Goal: Task Accomplishment & Management: Manage account settings

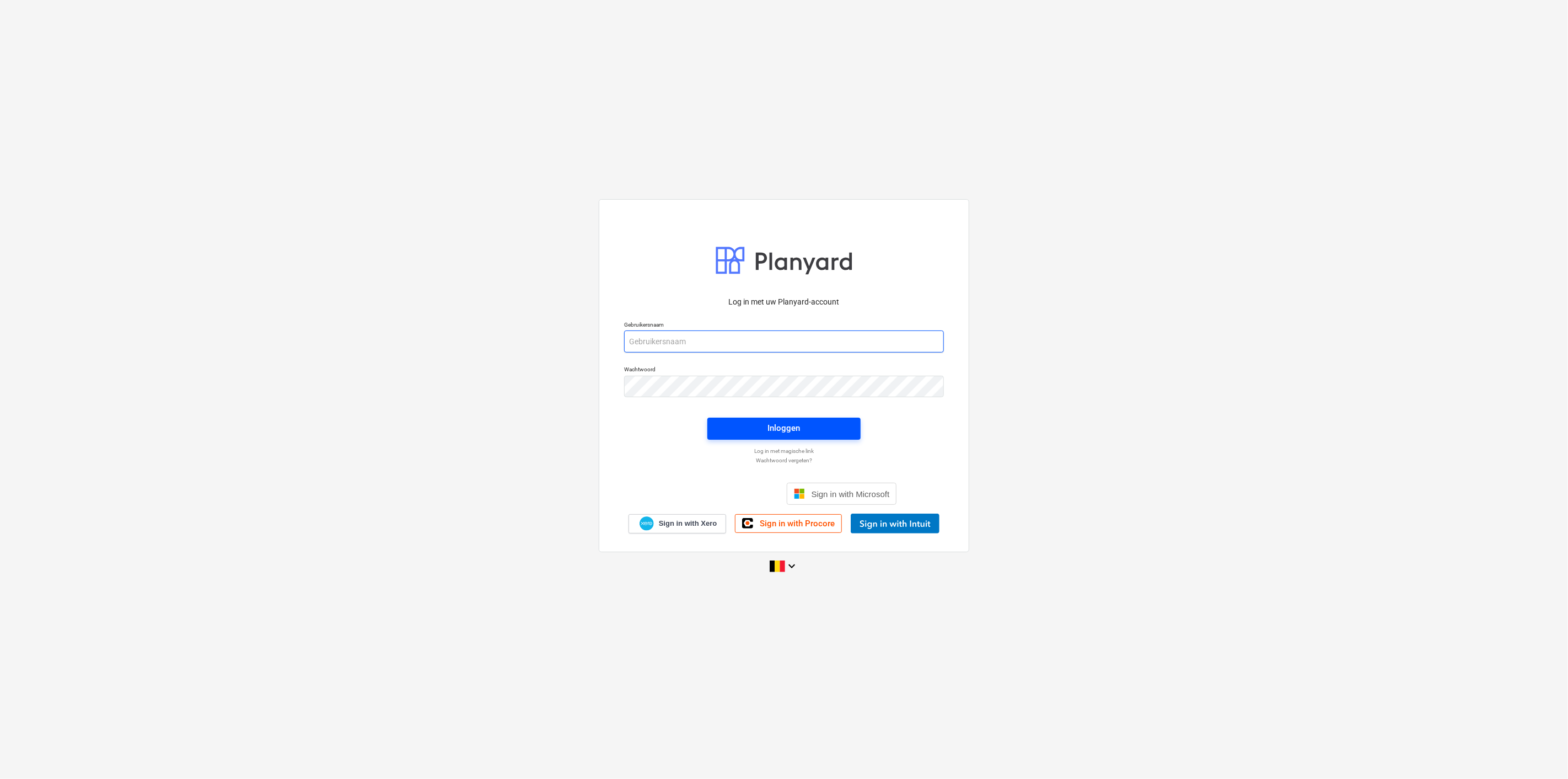
type input "[PERSON_NAME][EMAIL_ADDRESS][DOMAIN_NAME]"
click at [789, 425] on div "Inloggen" at bounding box center [784, 428] width 32 height 15
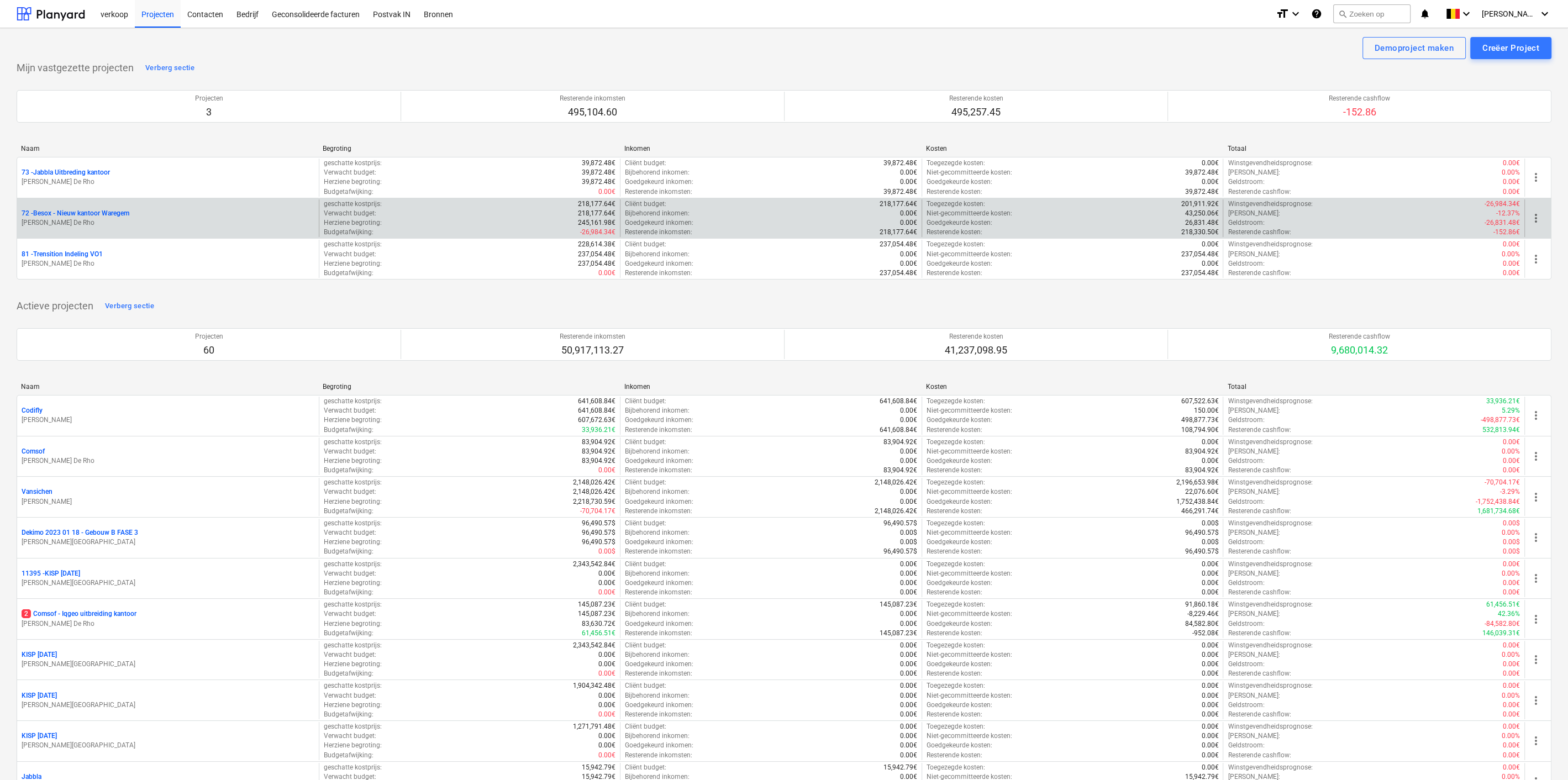
click at [181, 218] on p "[PERSON_NAME] De Rho" at bounding box center [168, 223] width 293 height 9
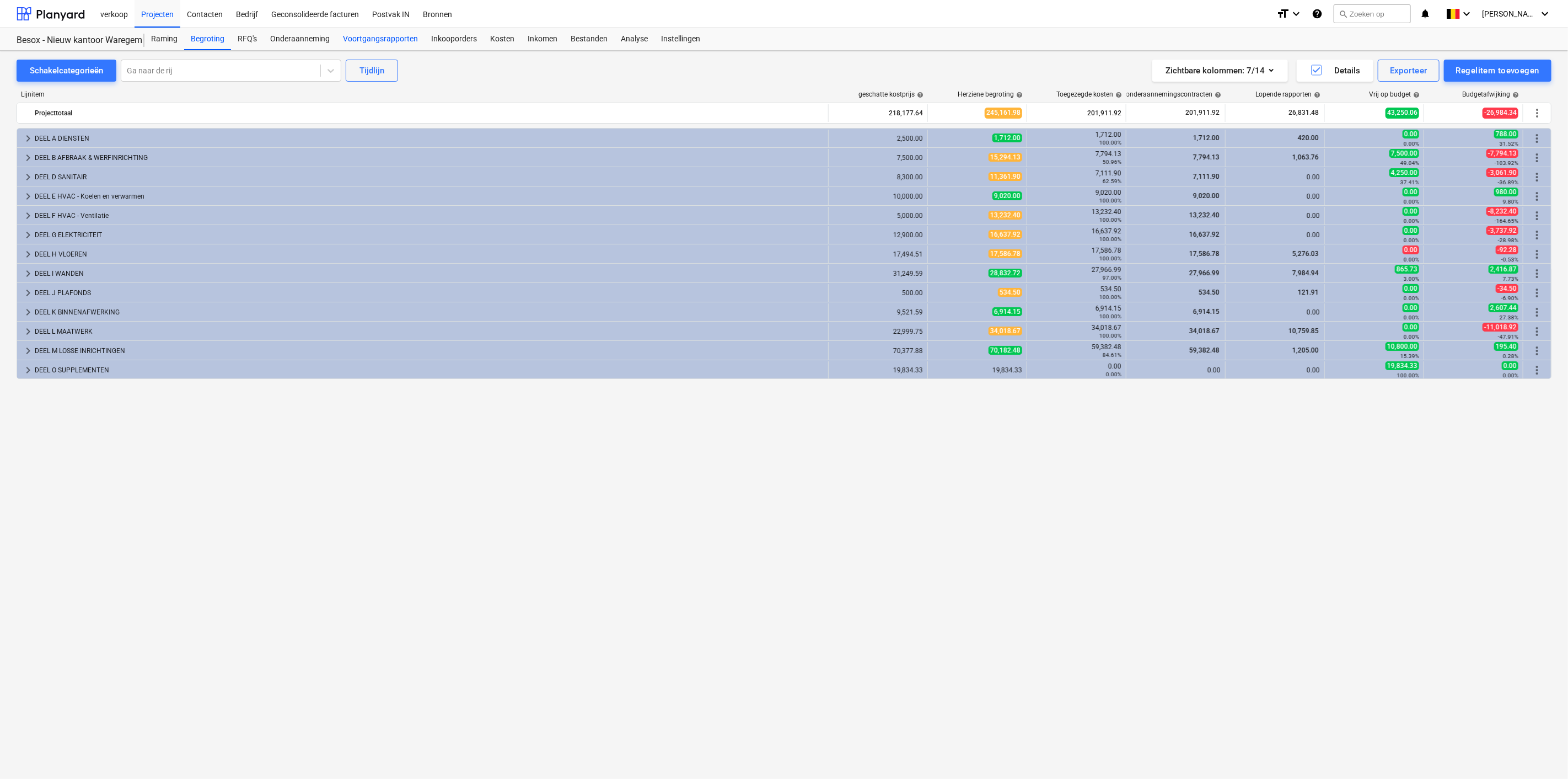
click at [368, 38] on div "Voortgangsrapporten" at bounding box center [380, 39] width 88 height 22
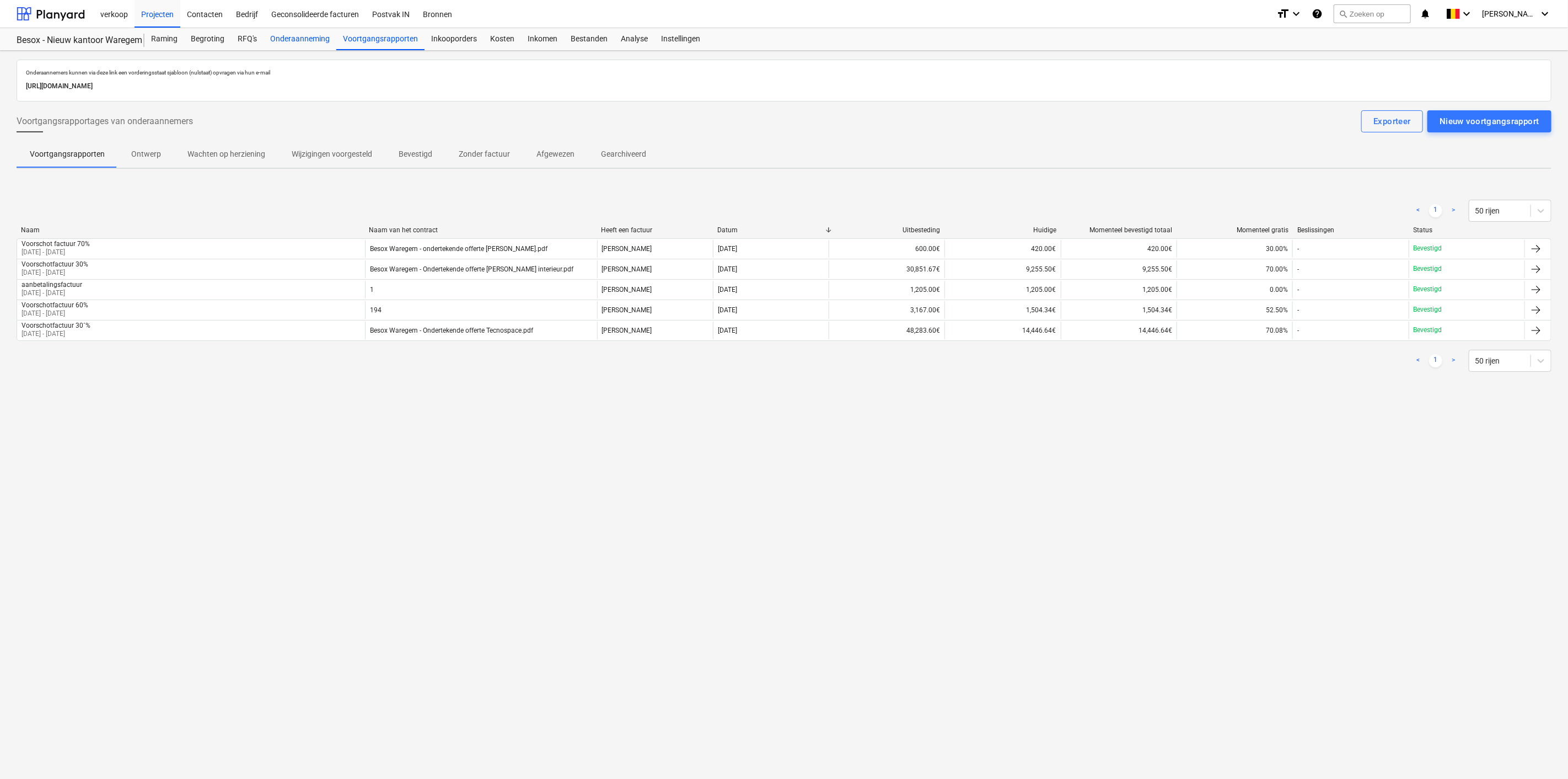
click at [291, 40] on div "Onderaanneming" at bounding box center [300, 39] width 73 height 22
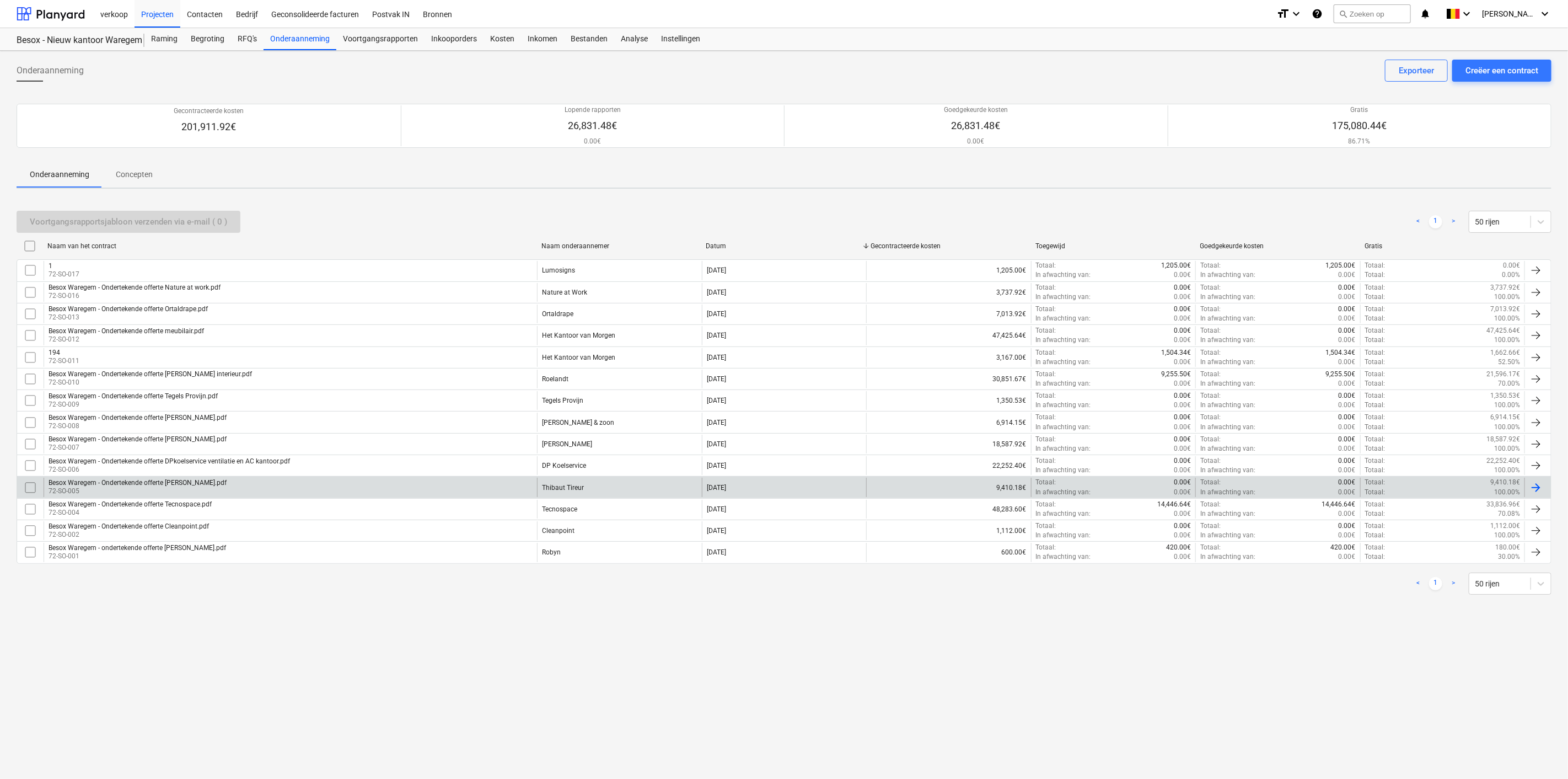
click at [584, 490] on div "Thibaut Tireur" at bounding box center [619, 487] width 164 height 19
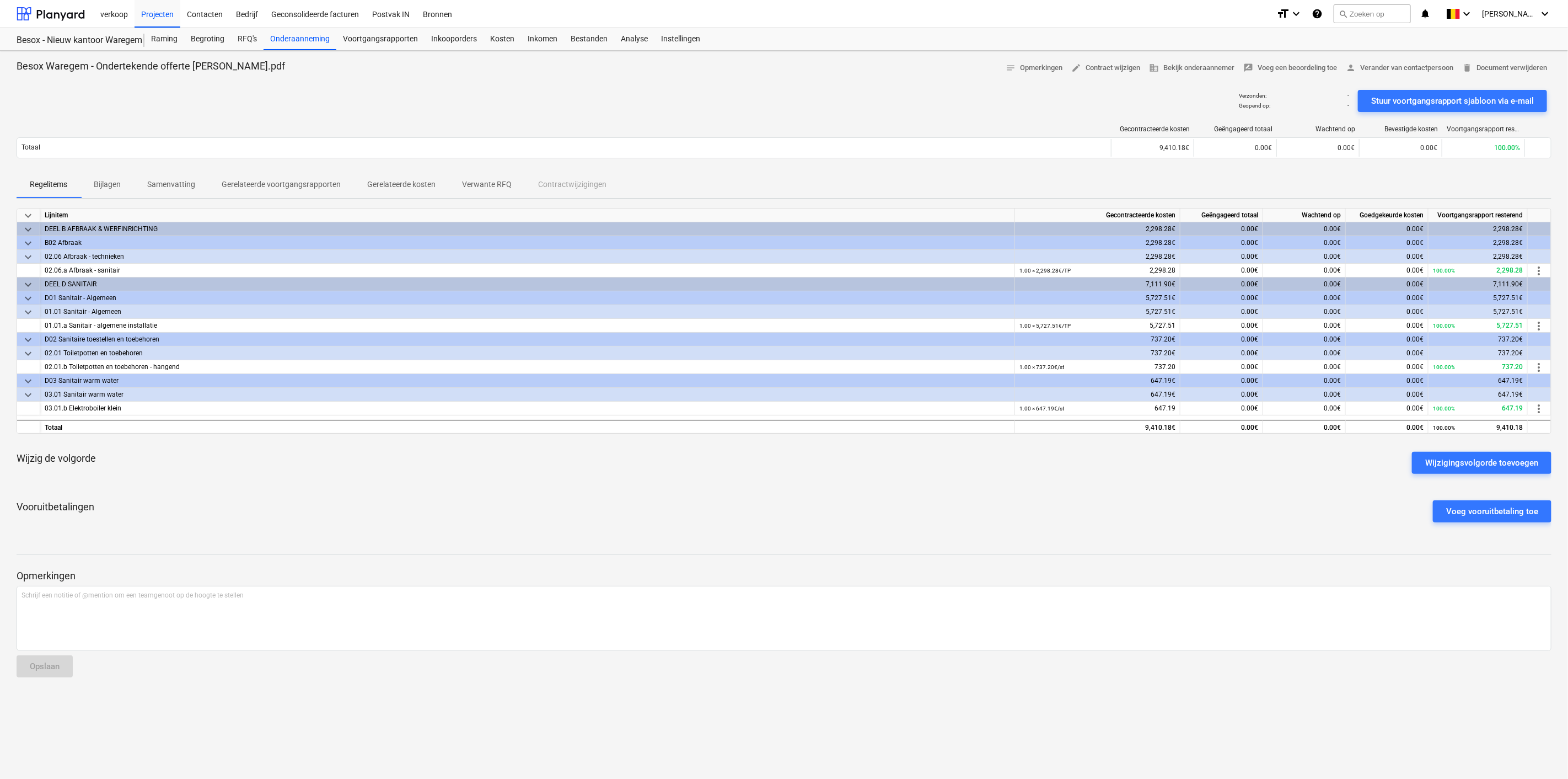
click at [265, 184] on p "Gerelateerde voortgangsrapporten" at bounding box center [281, 184] width 119 height 12
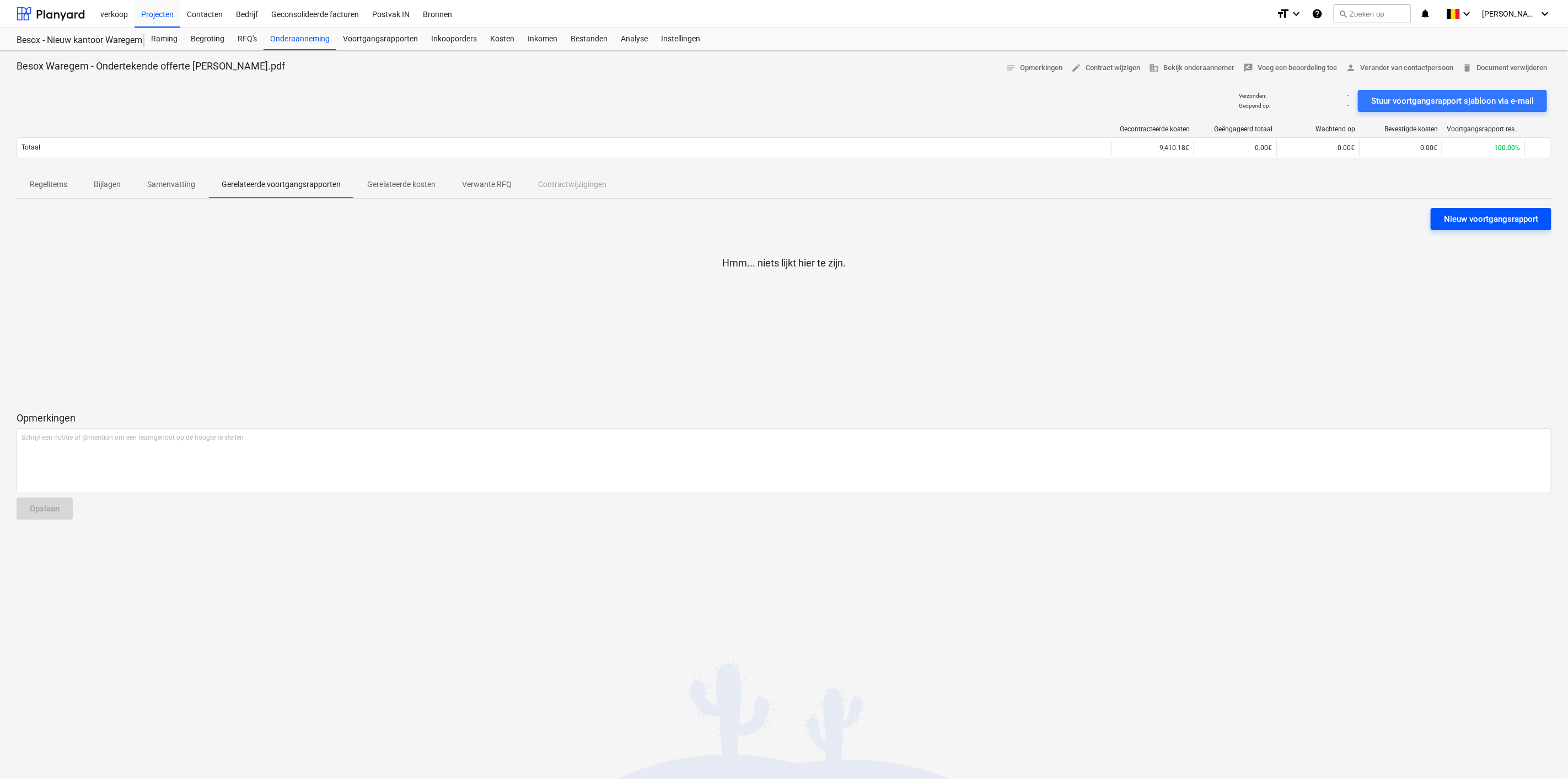
click at [1455, 219] on div "Nieuw voortgangsrapport" at bounding box center [1491, 219] width 94 height 15
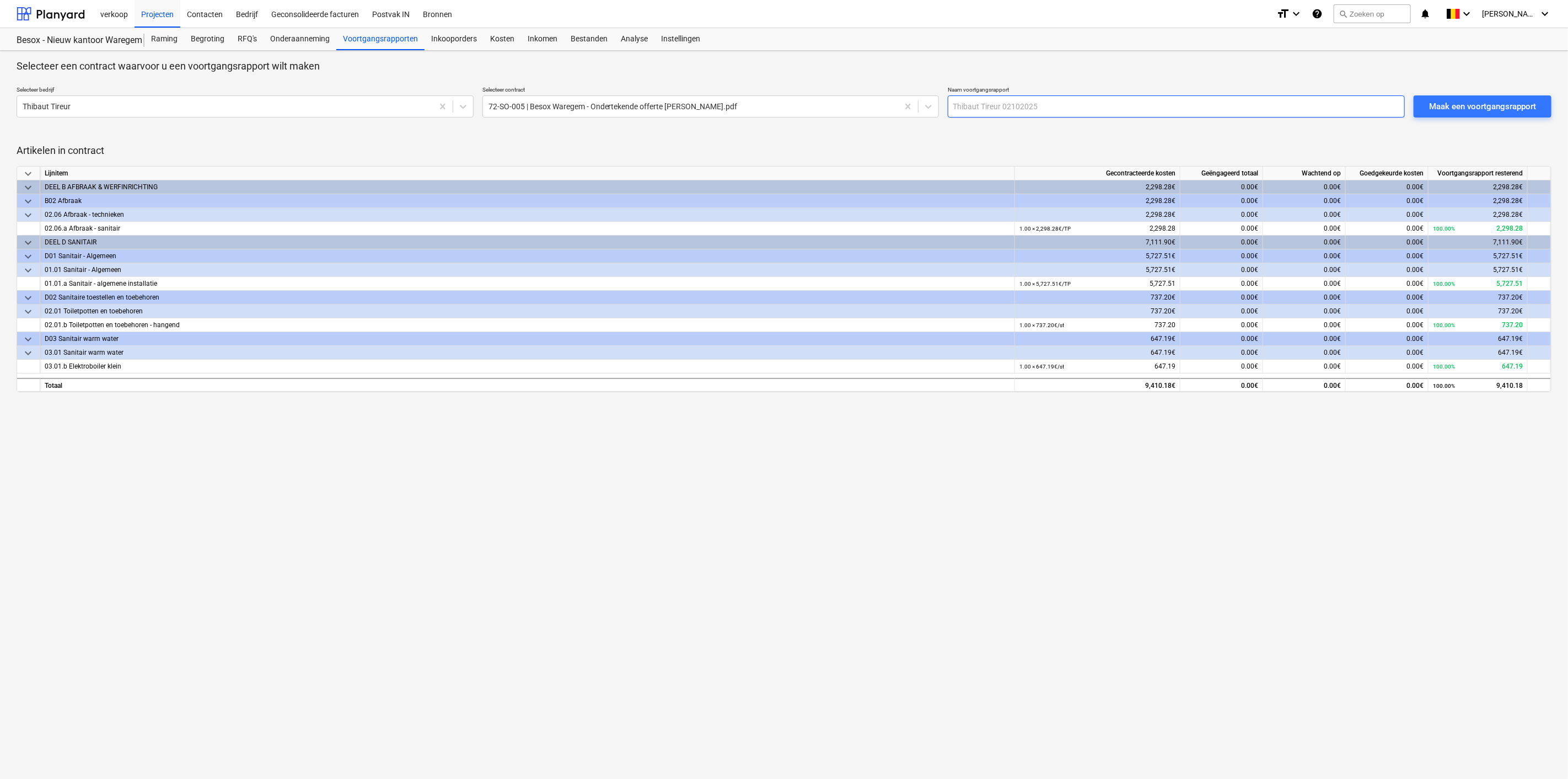
click at [1009, 108] on input "text" at bounding box center [1176, 107] width 457 height 22
type input "Voorschotfactuur"
click at [1276, 226] on div "0.00€" at bounding box center [1304, 228] width 83 height 14
click at [1293, 227] on div "0.00€" at bounding box center [1304, 228] width 83 height 14
click at [1228, 227] on div "0.00€" at bounding box center [1222, 228] width 83 height 14
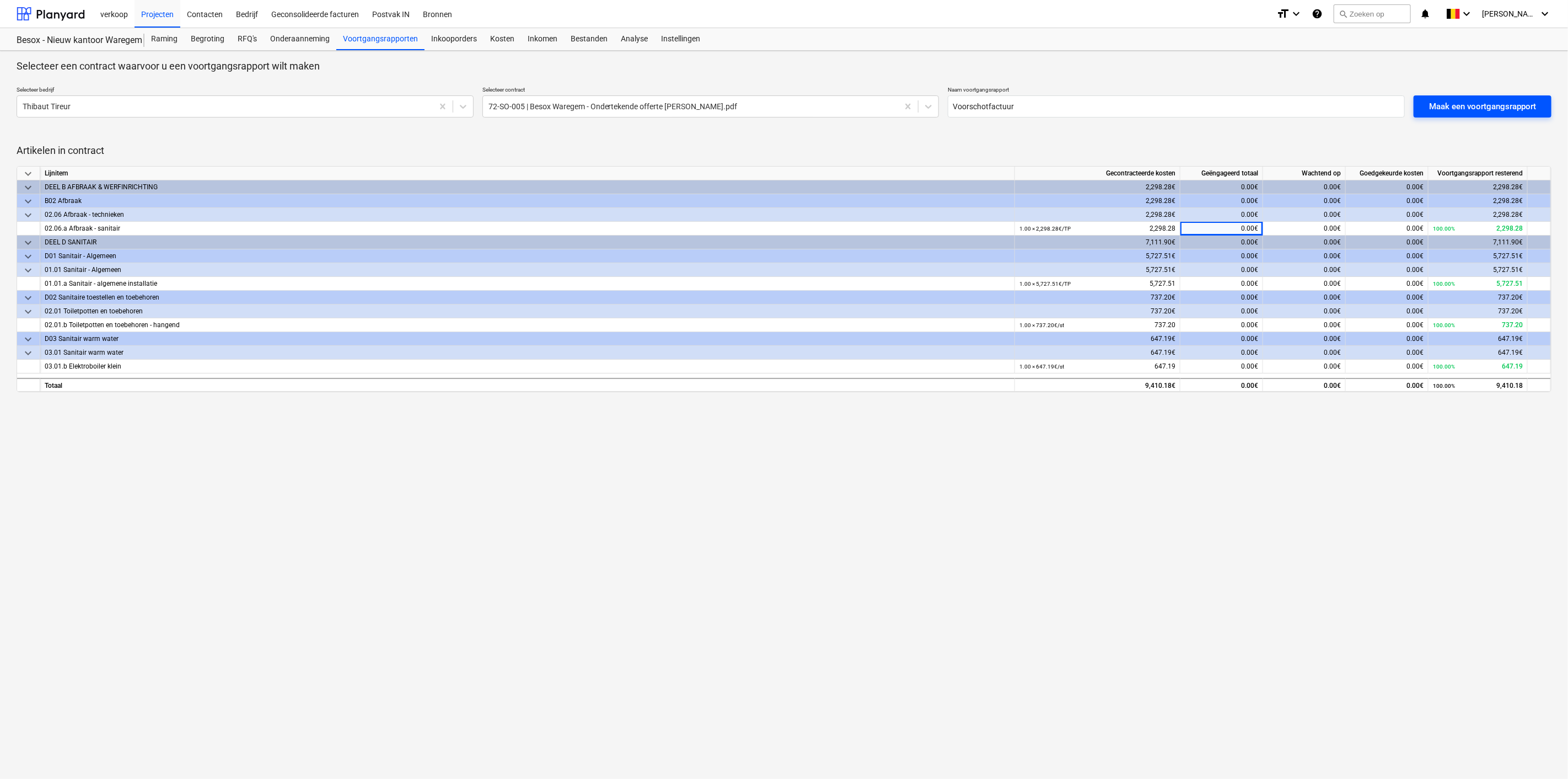
click at [1481, 102] on div "Maak een voortgangsrapport" at bounding box center [1483, 107] width 107 height 15
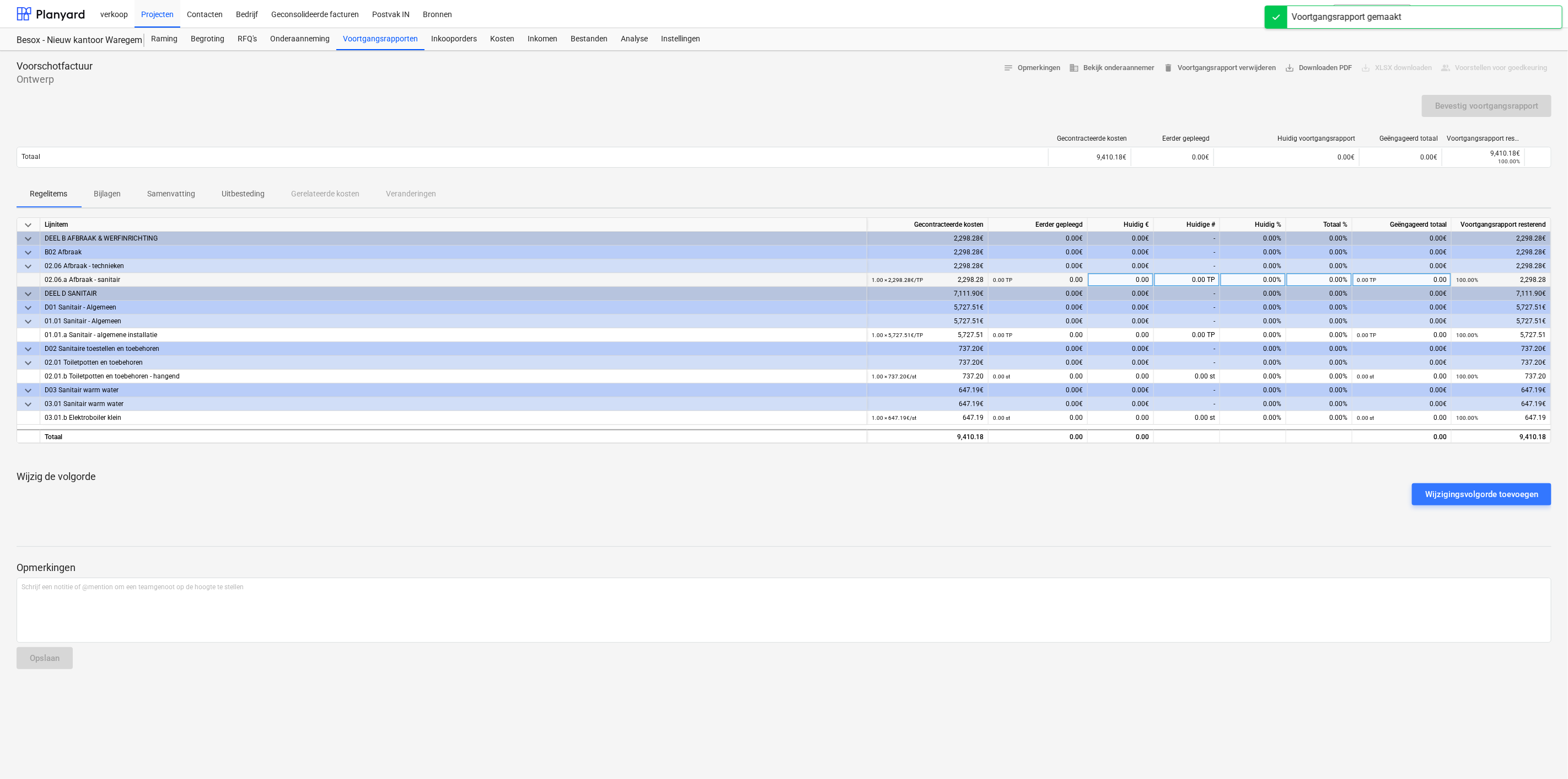
click at [1250, 280] on div "0.00%" at bounding box center [1253, 280] width 66 height 14
type input "100"
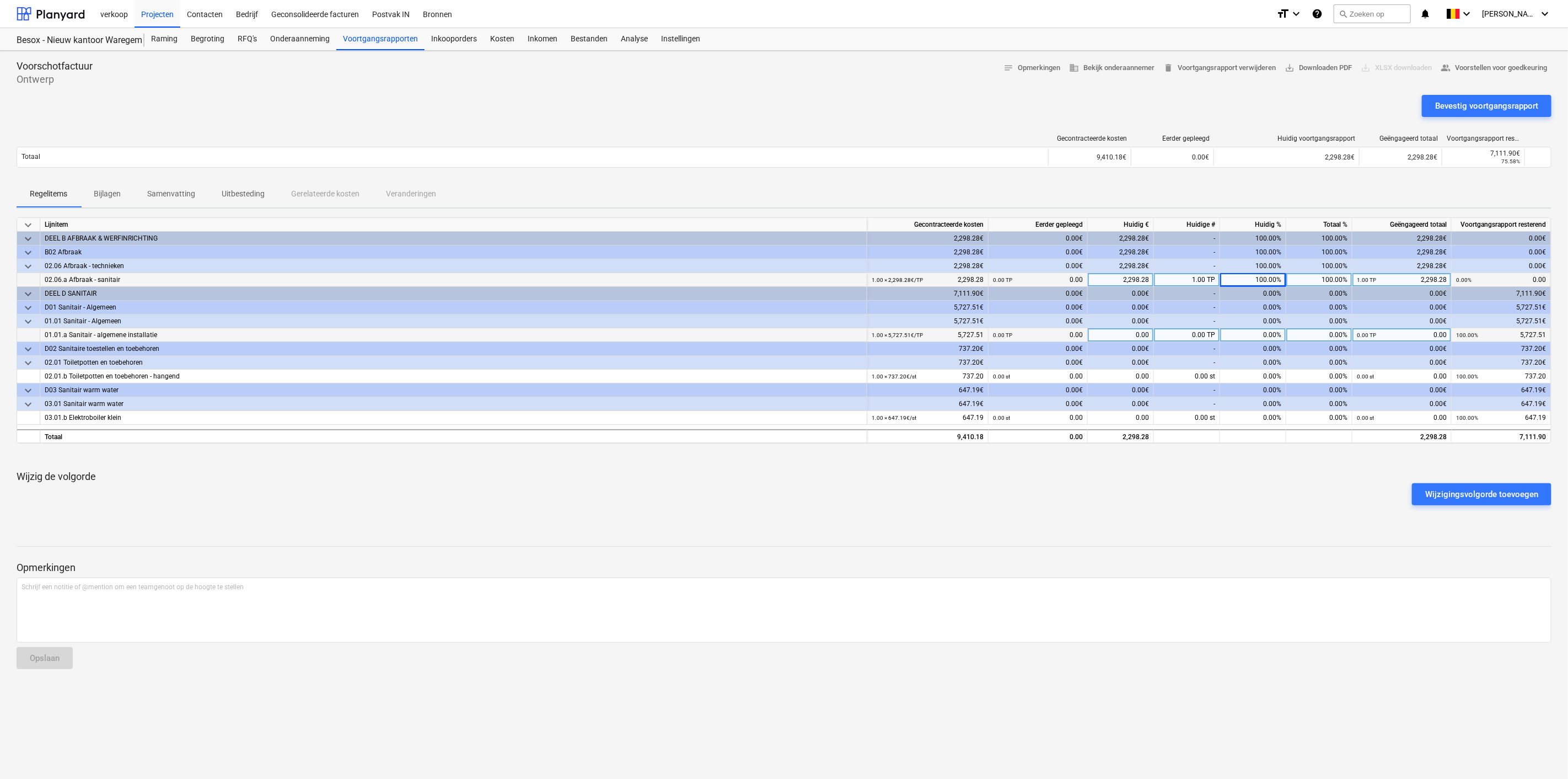
click at [1126, 337] on div "0.00" at bounding box center [1121, 335] width 66 height 14
type input "1465.79"
click at [97, 193] on p "Bijlagen" at bounding box center [107, 194] width 27 height 12
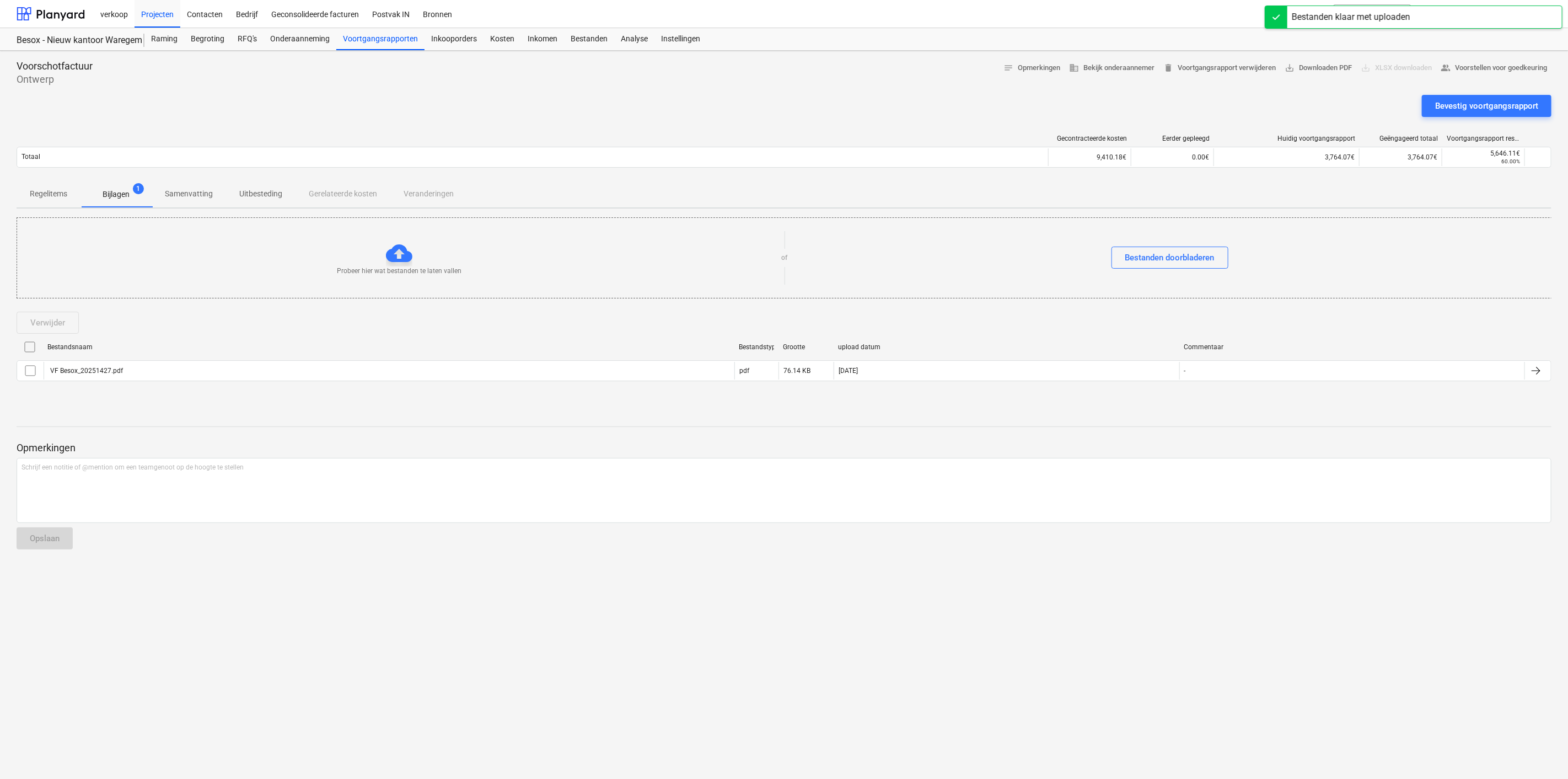
click at [260, 191] on p "Uitbesteding" at bounding box center [261, 194] width 43 height 12
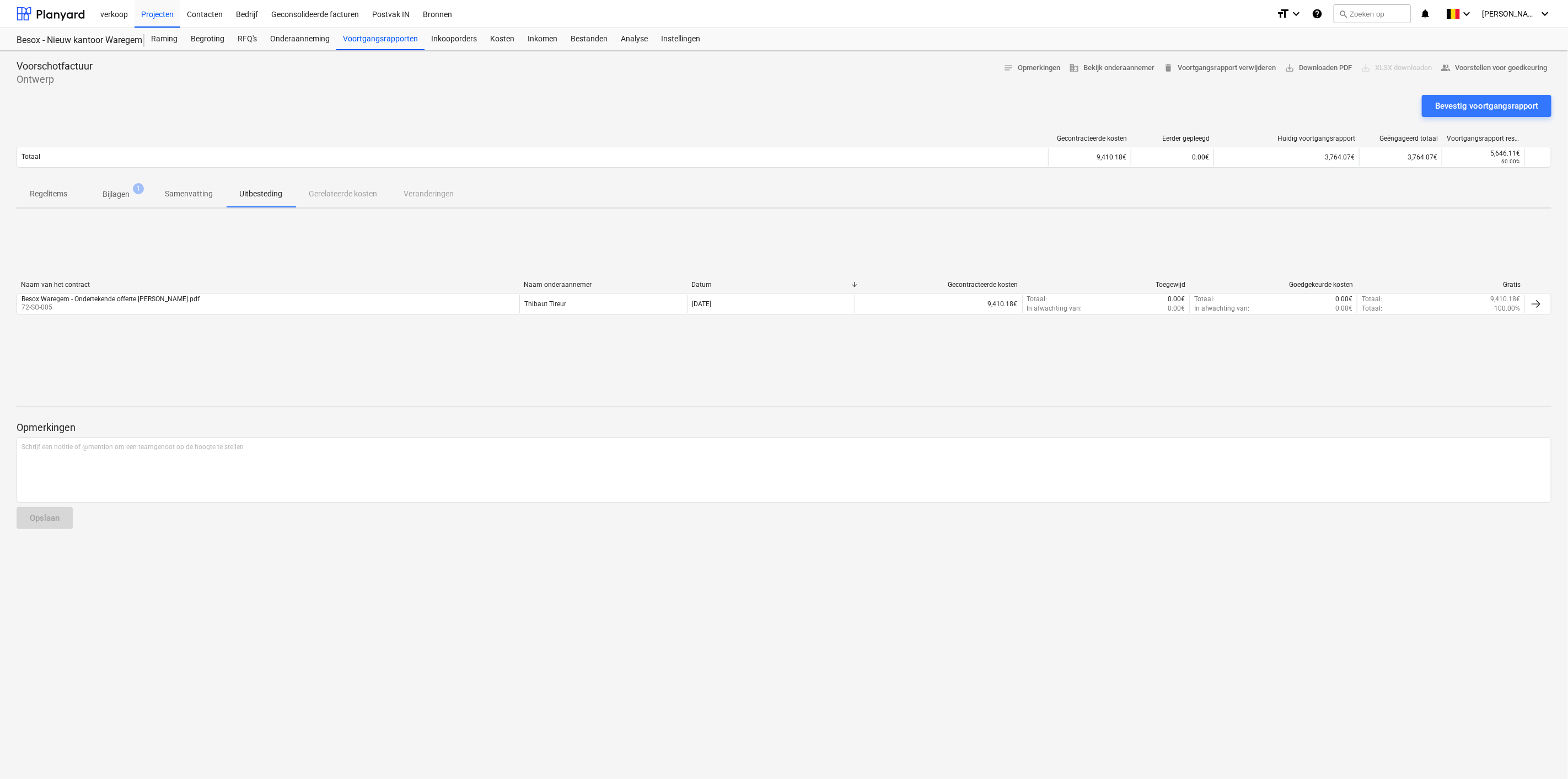
click at [203, 191] on p "Samenvatting" at bounding box center [189, 194] width 48 height 12
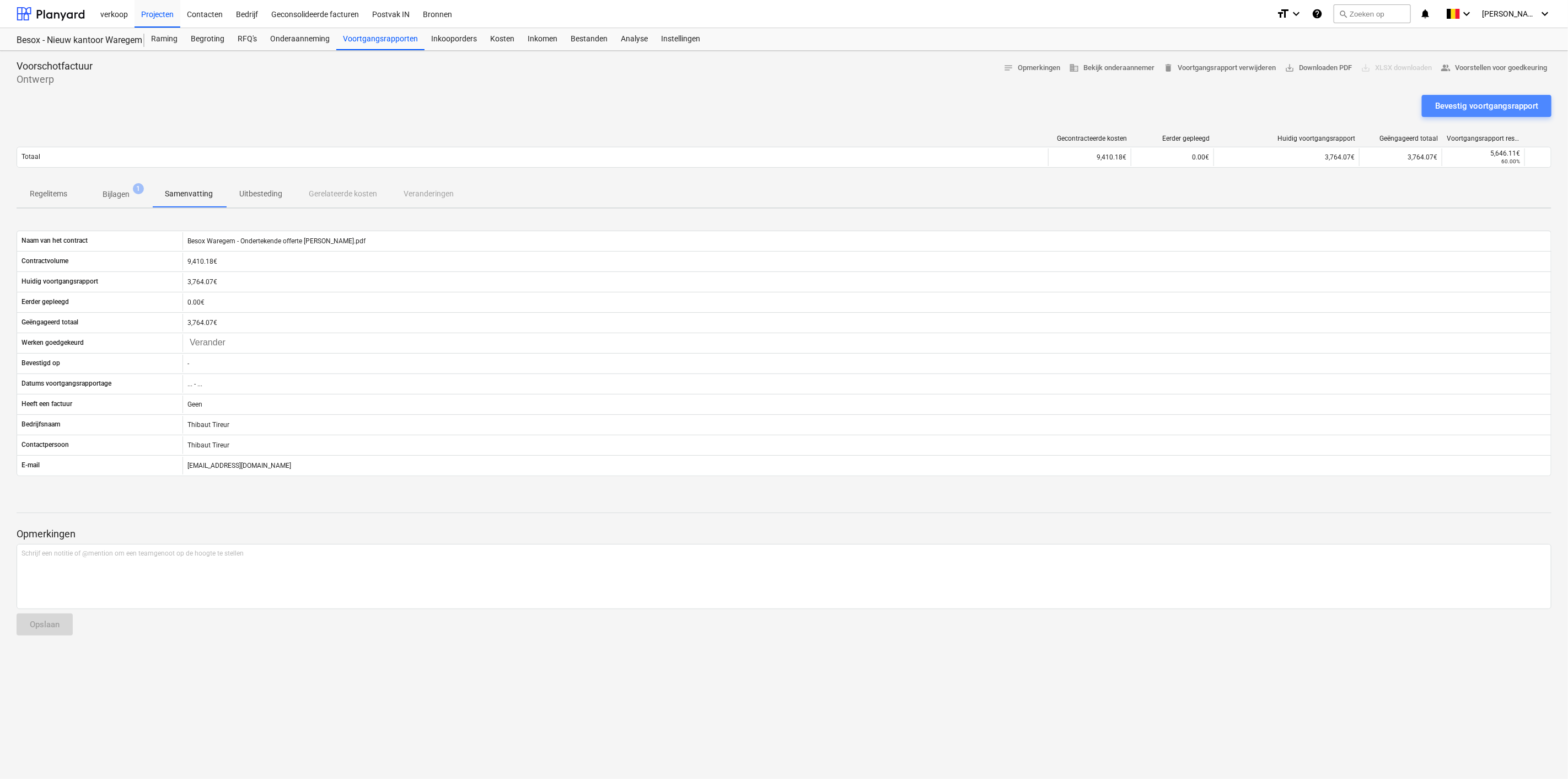
click at [1466, 104] on div "Bevestig voortgangsrapport" at bounding box center [1486, 106] width 103 height 15
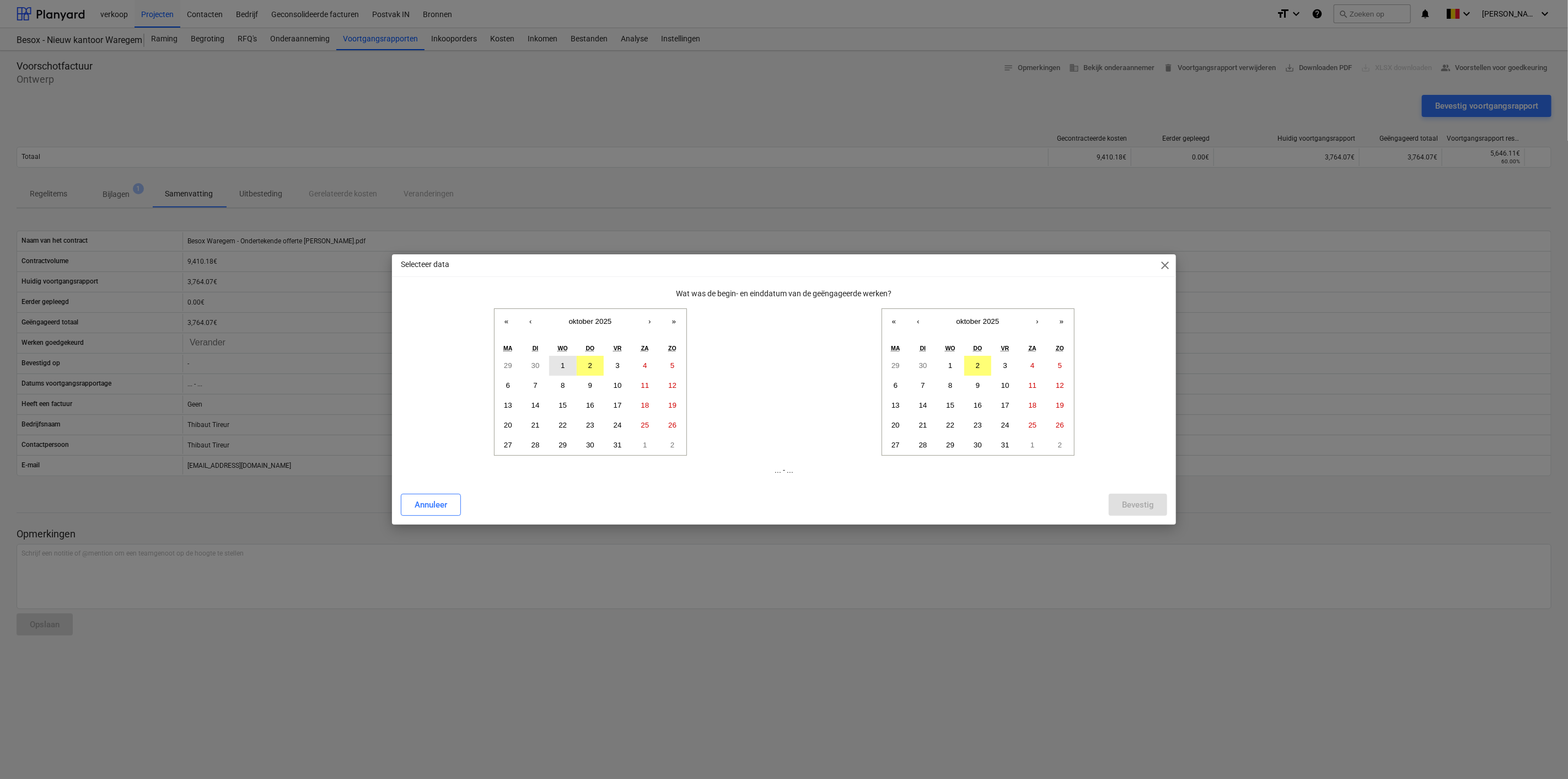
click at [557, 367] on button "1" at bounding box center [562, 365] width 27 height 20
click at [948, 364] on abbr "1" at bounding box center [950, 365] width 4 height 9
click at [1147, 507] on div "Bevestig" at bounding box center [1138, 505] width 32 height 15
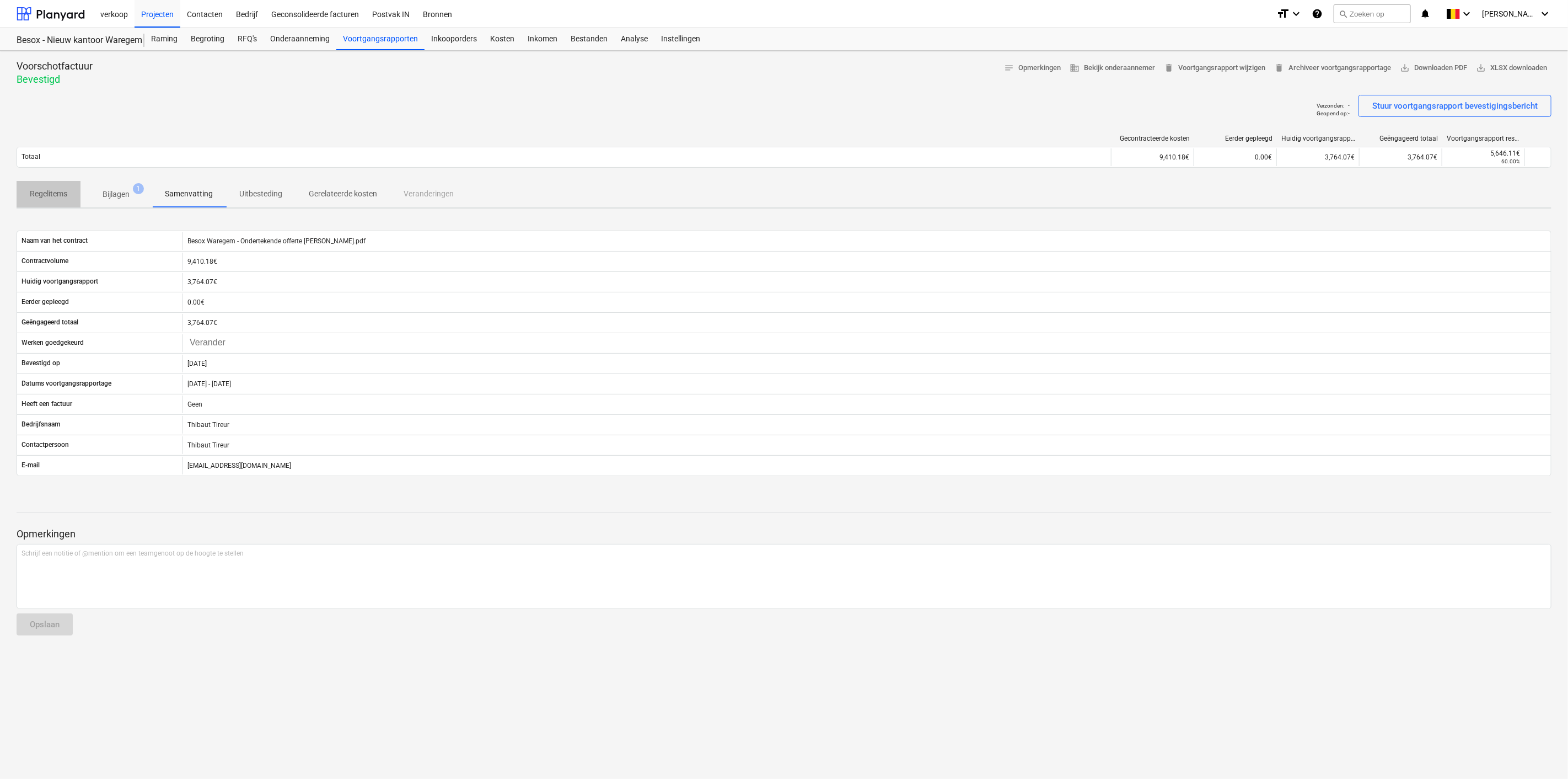
click at [50, 194] on p "Regelitems" at bounding box center [49, 194] width 38 height 12
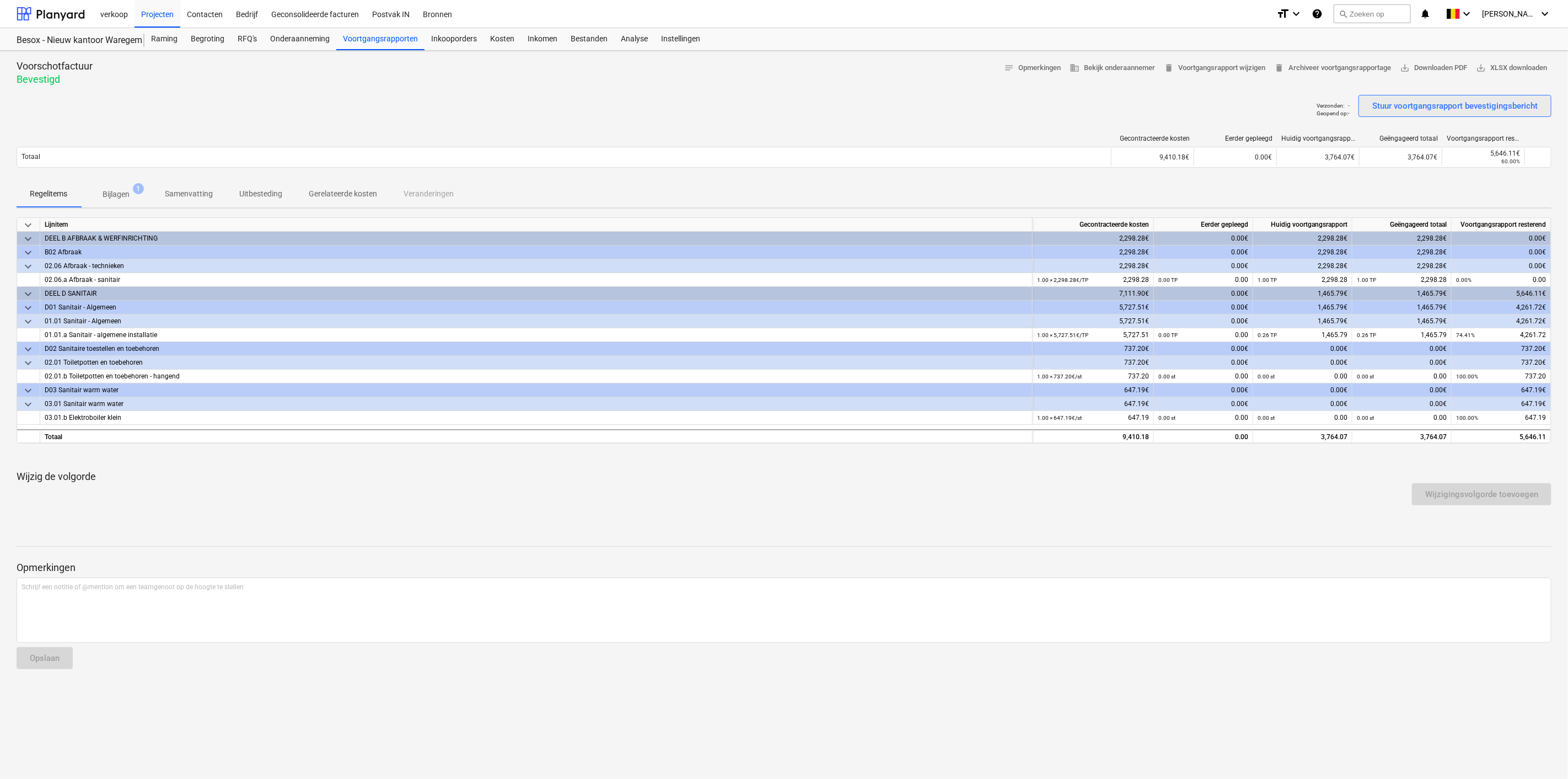
click at [1397, 105] on div "Stuur voortgangsrapport bevestigingsbericht" at bounding box center [1455, 106] width 166 height 15
click at [329, 192] on p "Gerelateerde kosten" at bounding box center [343, 194] width 68 height 12
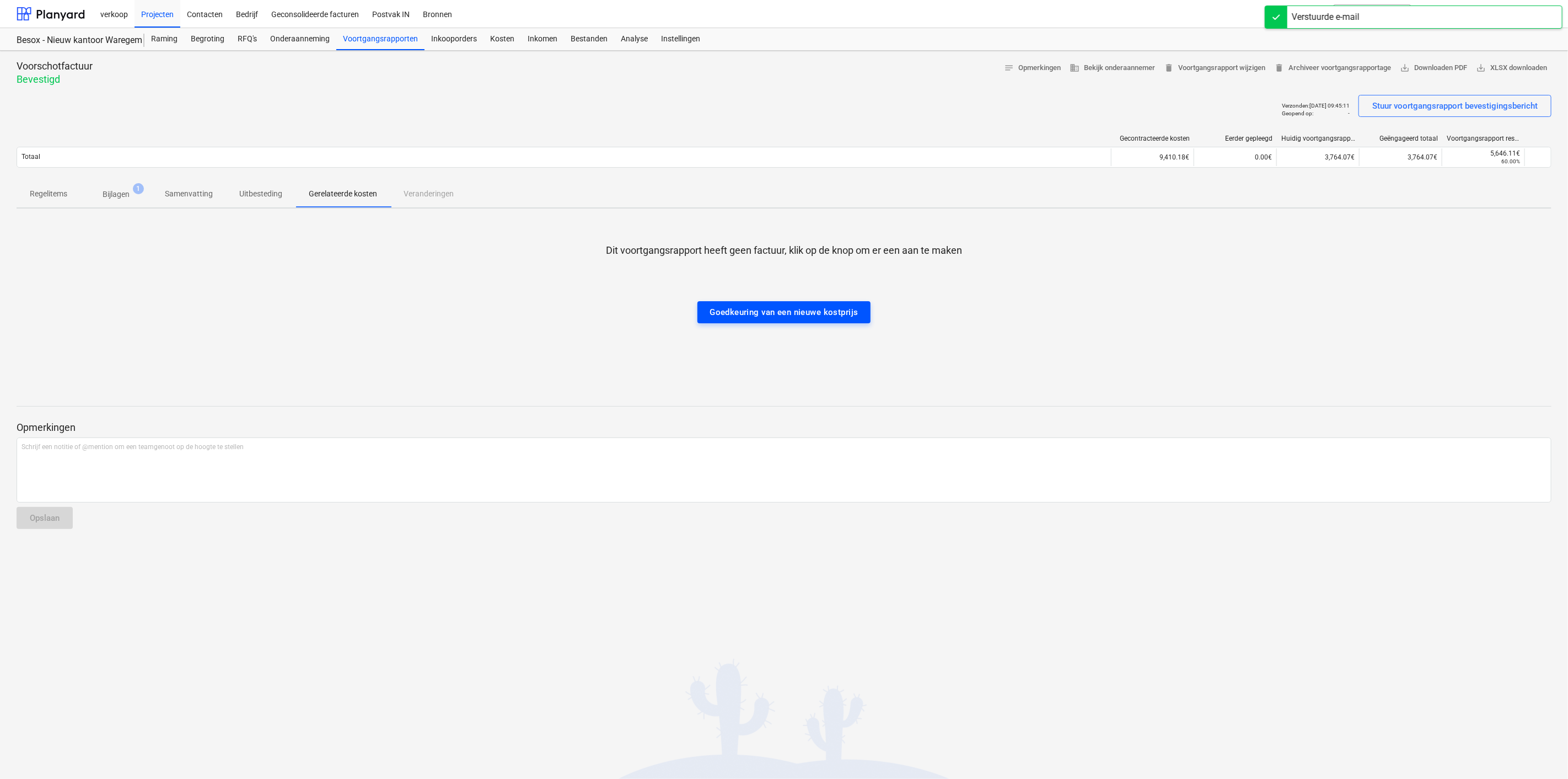
click at [739, 315] on div "Goedkeuring van een nieuwe kostprijs" at bounding box center [784, 312] width 149 height 15
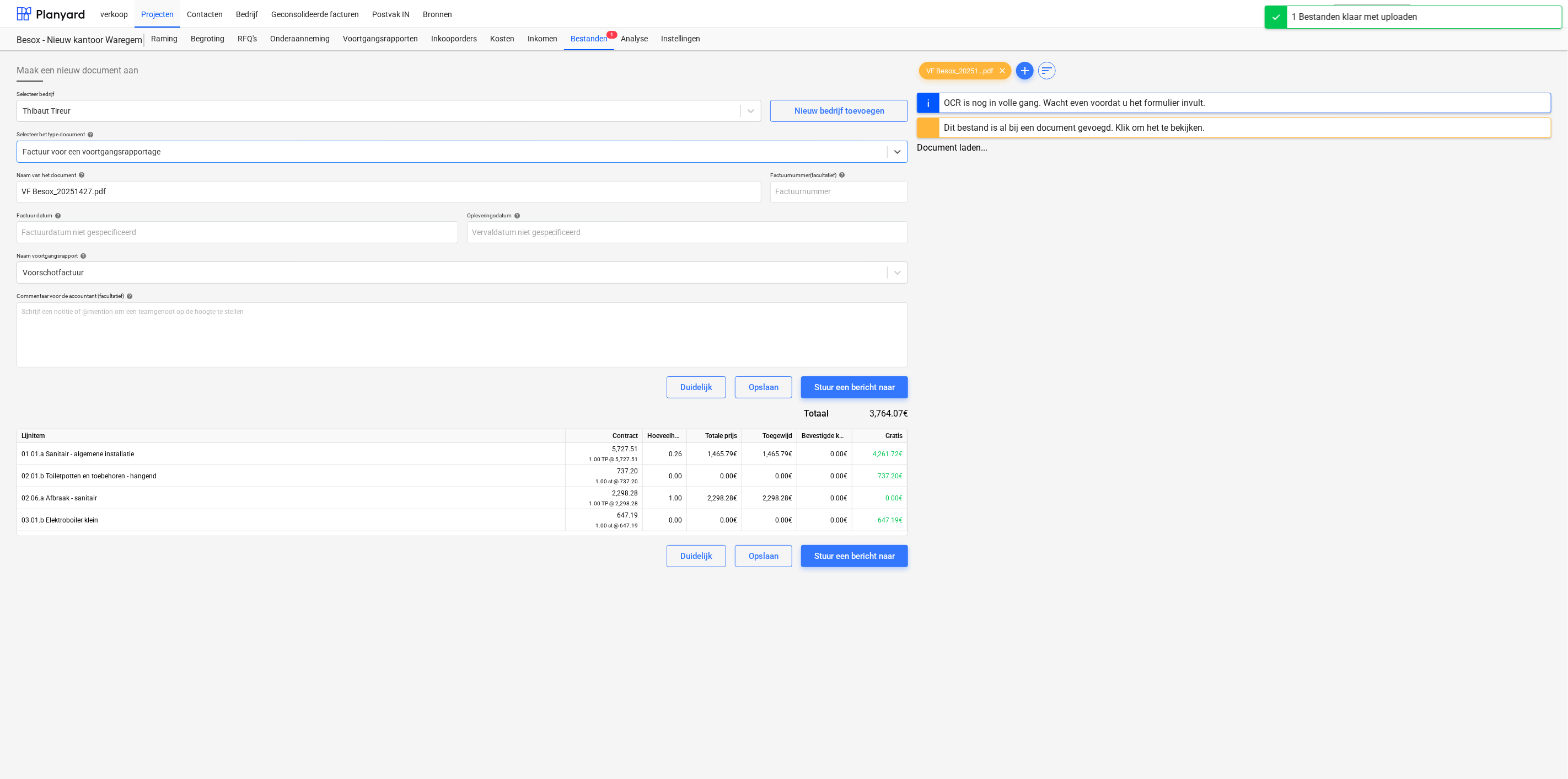
type input "VF Besox_20251427.pdf"
click at [828, 389] on div "Stuur een bericht naar" at bounding box center [853, 387] width 80 height 15
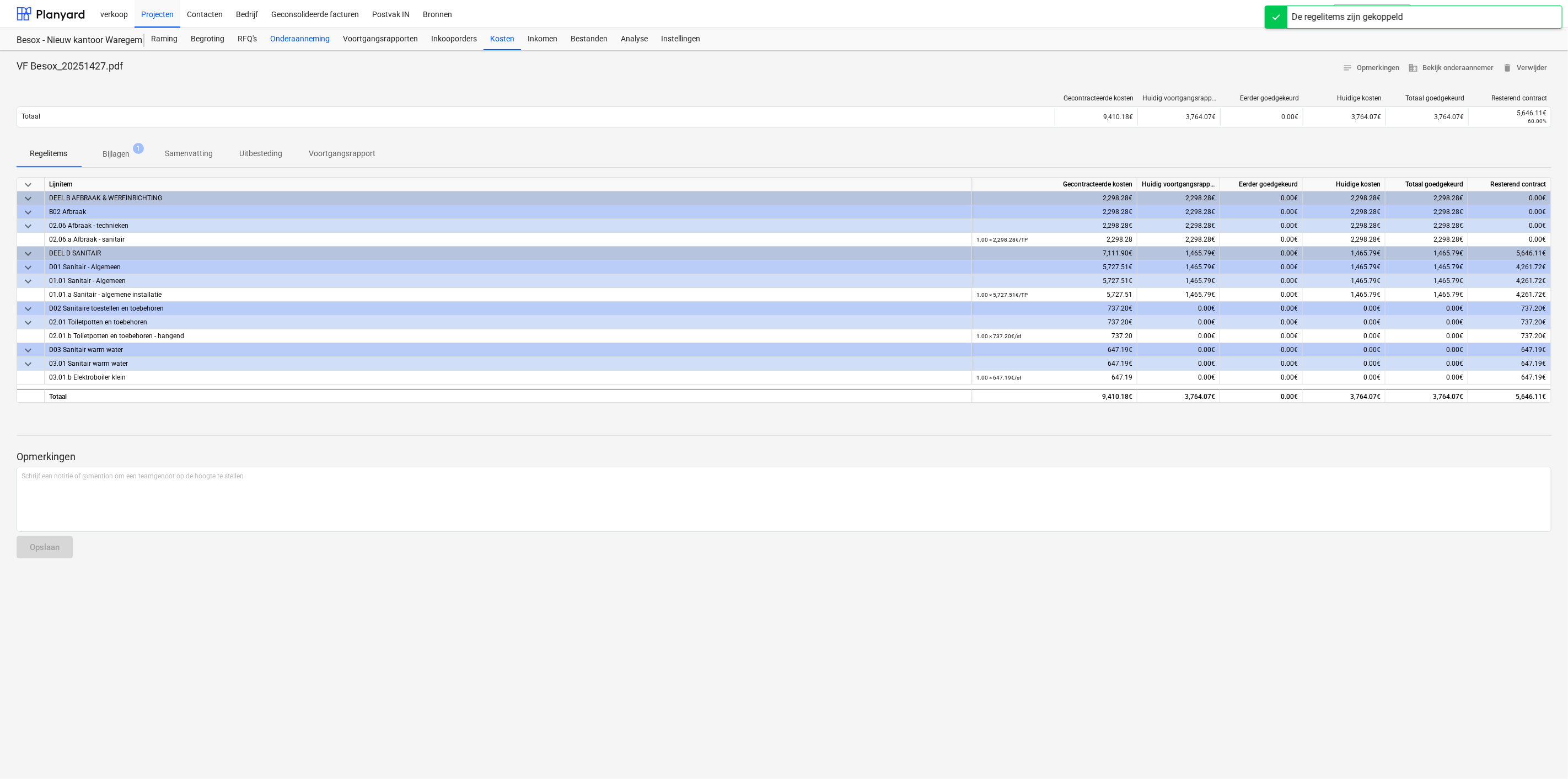
click at [309, 41] on div "Onderaanneming" at bounding box center [300, 39] width 73 height 22
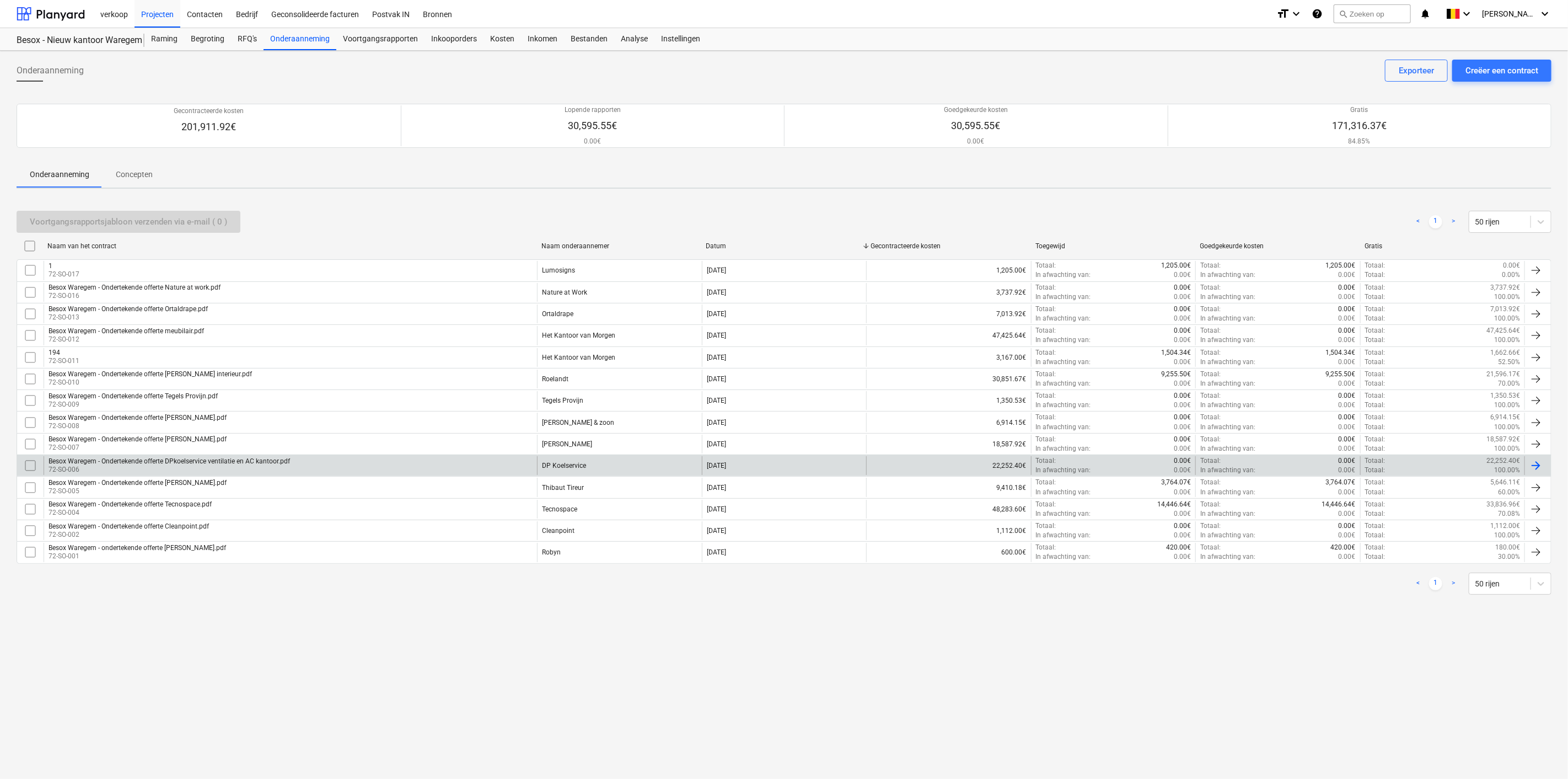
click at [590, 465] on div "DP Koelservice" at bounding box center [619, 465] width 164 height 19
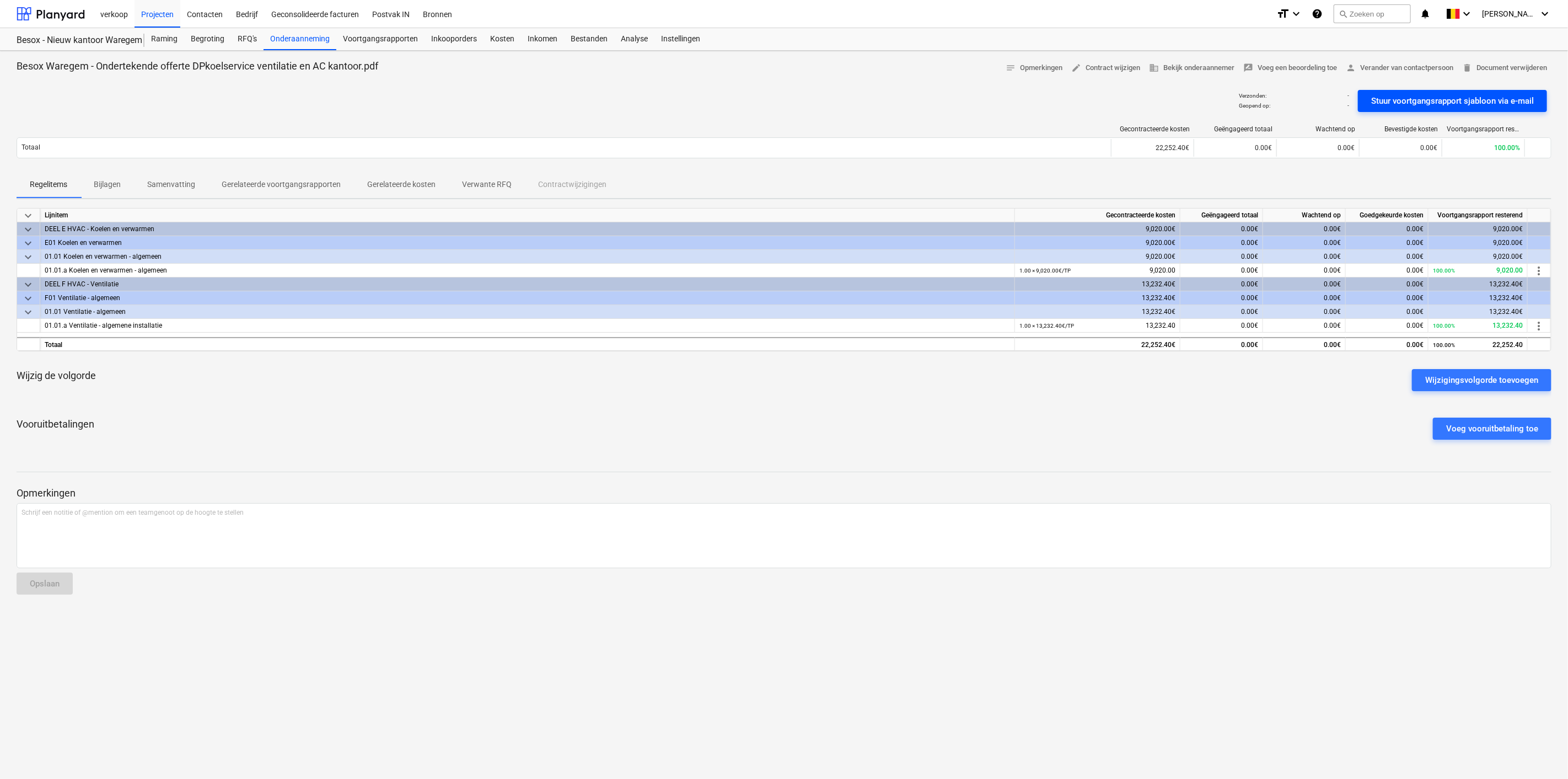
click at [1457, 99] on div "Stuur voortgangsrapport sjabloon via e-mail" at bounding box center [1452, 101] width 163 height 15
click at [285, 185] on p "Gerelateerde voortgangsrapporten" at bounding box center [281, 184] width 119 height 12
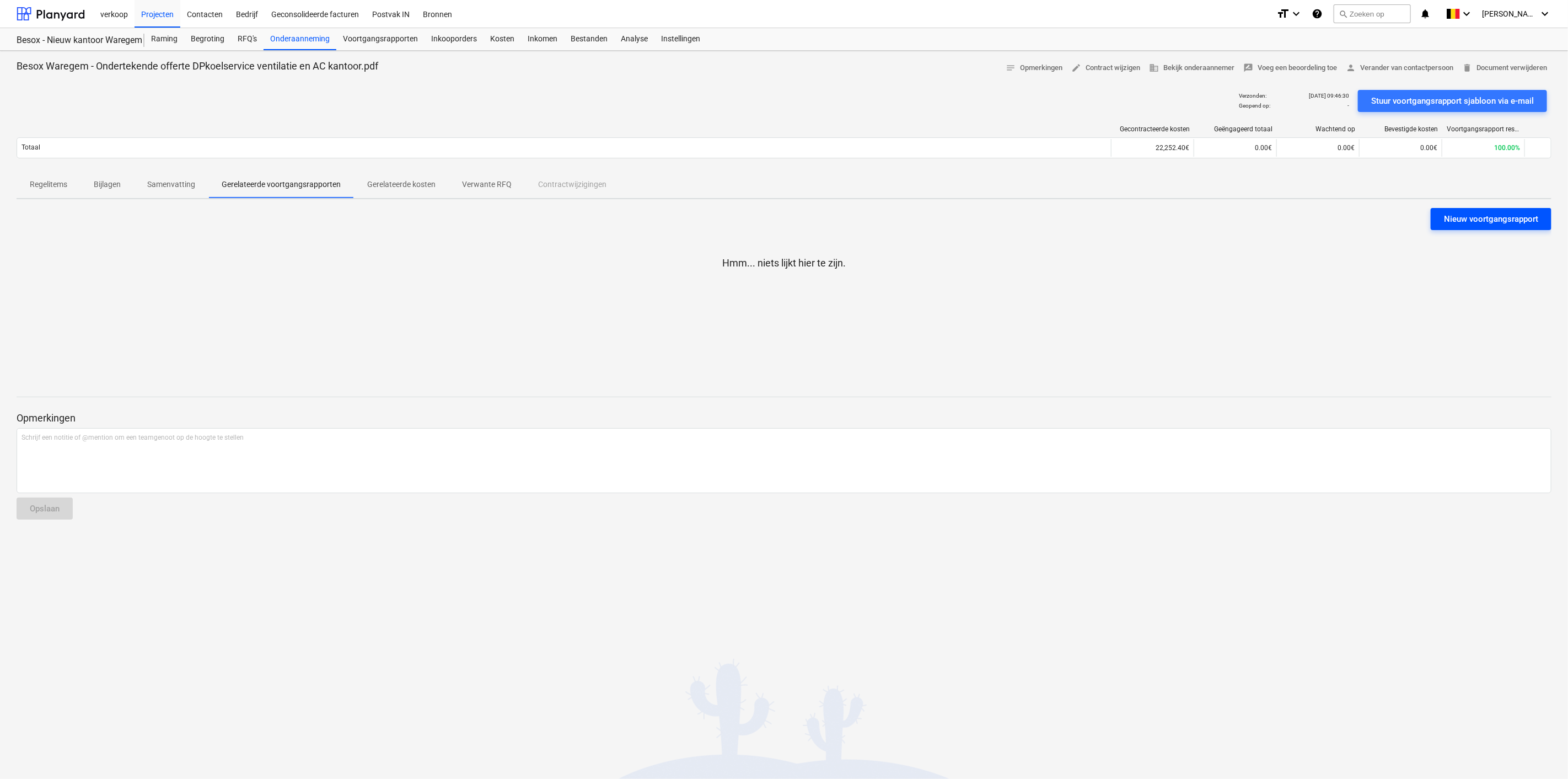
click at [1449, 217] on div "Nieuw voortgangsrapport" at bounding box center [1491, 219] width 94 height 15
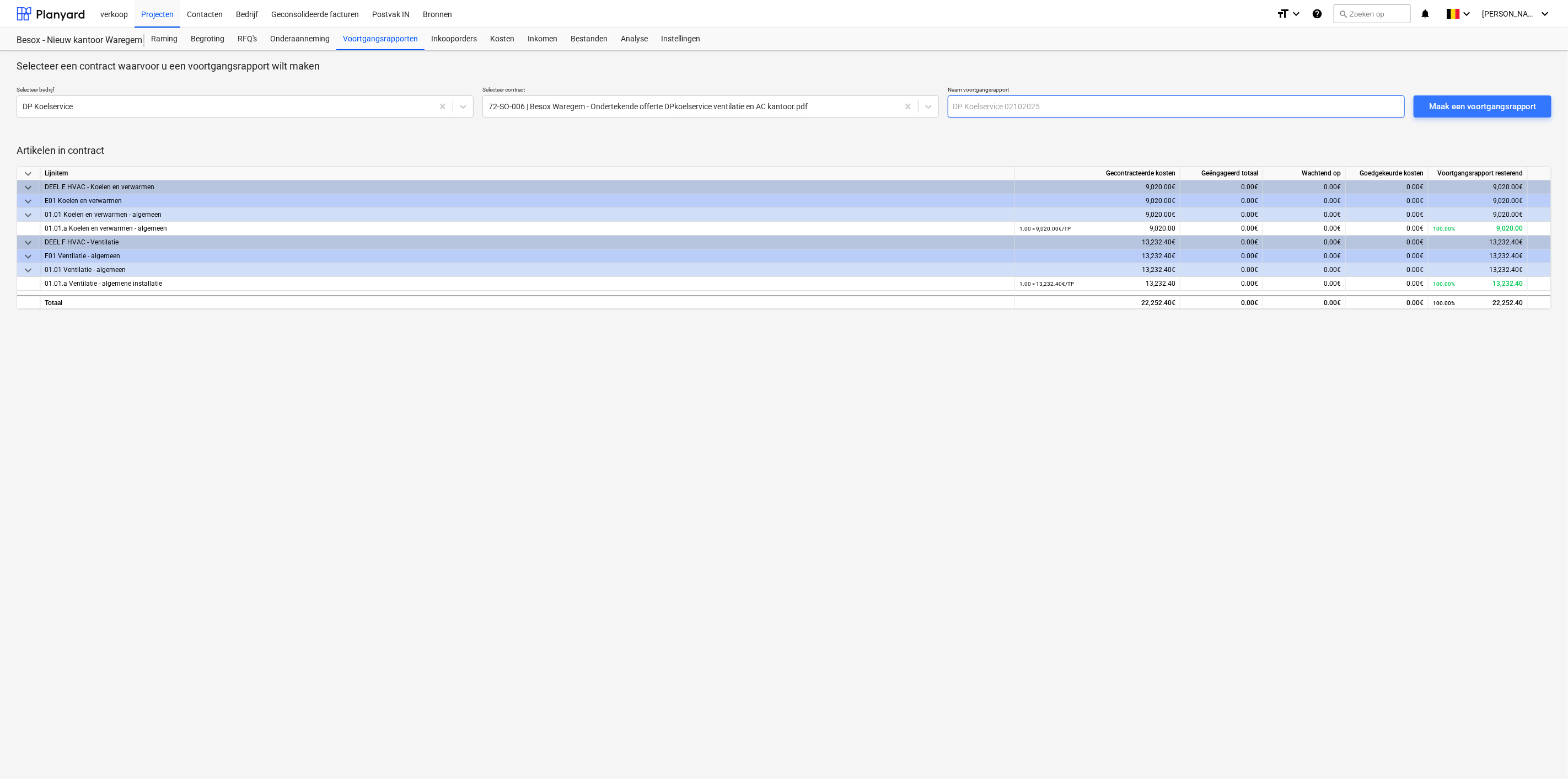
click at [1096, 105] on input "text" at bounding box center [1176, 107] width 457 height 22
type input "Factuur [DATE]"
click at [1471, 108] on div "Maak een voortgangsrapport" at bounding box center [1483, 107] width 107 height 15
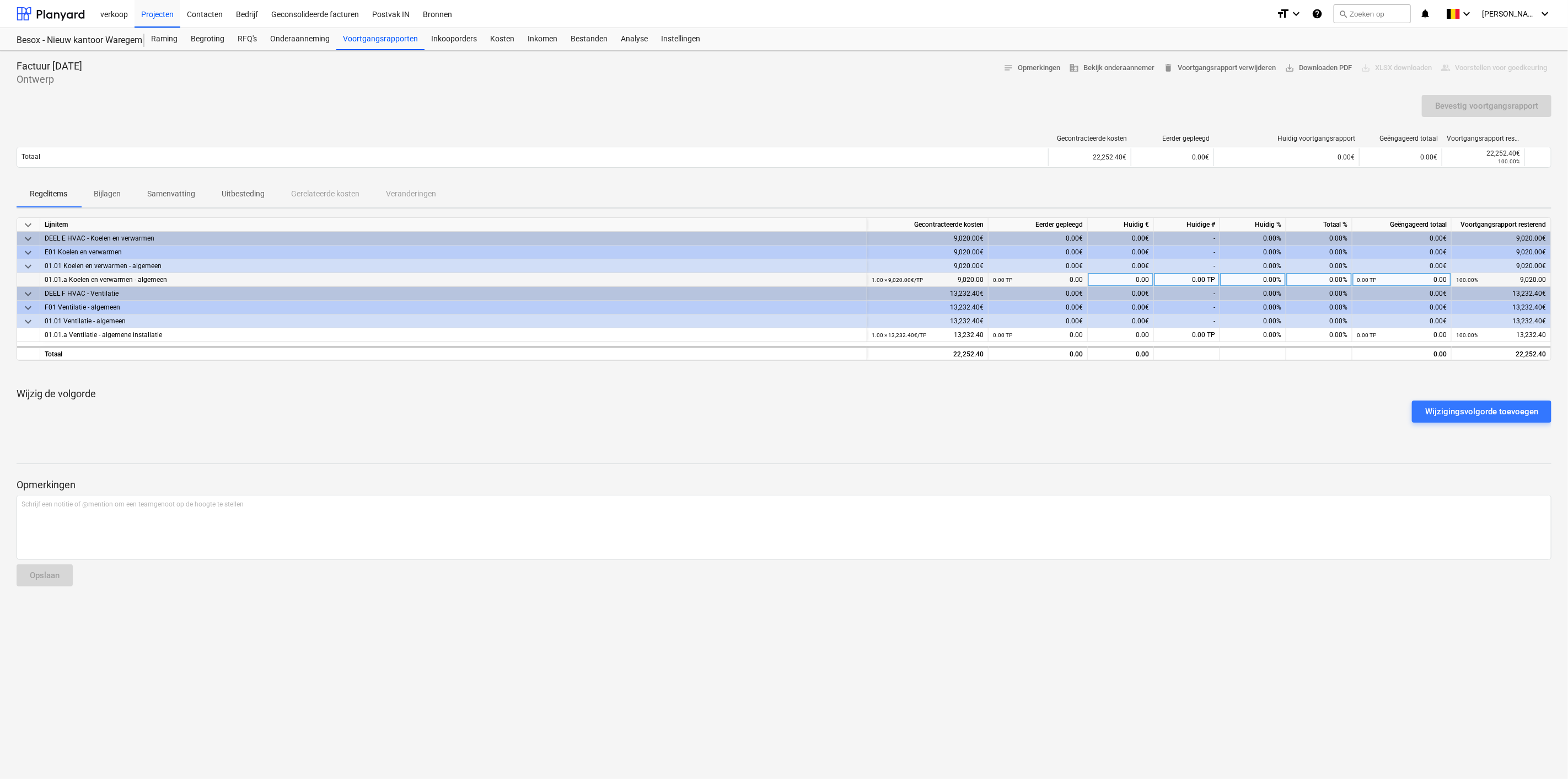
click at [1131, 277] on div "0.00" at bounding box center [1121, 280] width 66 height 14
type input "4350"
click at [1445, 412] on div "Wijzigingsvolgorde toevoegen" at bounding box center [1482, 412] width 113 height 15
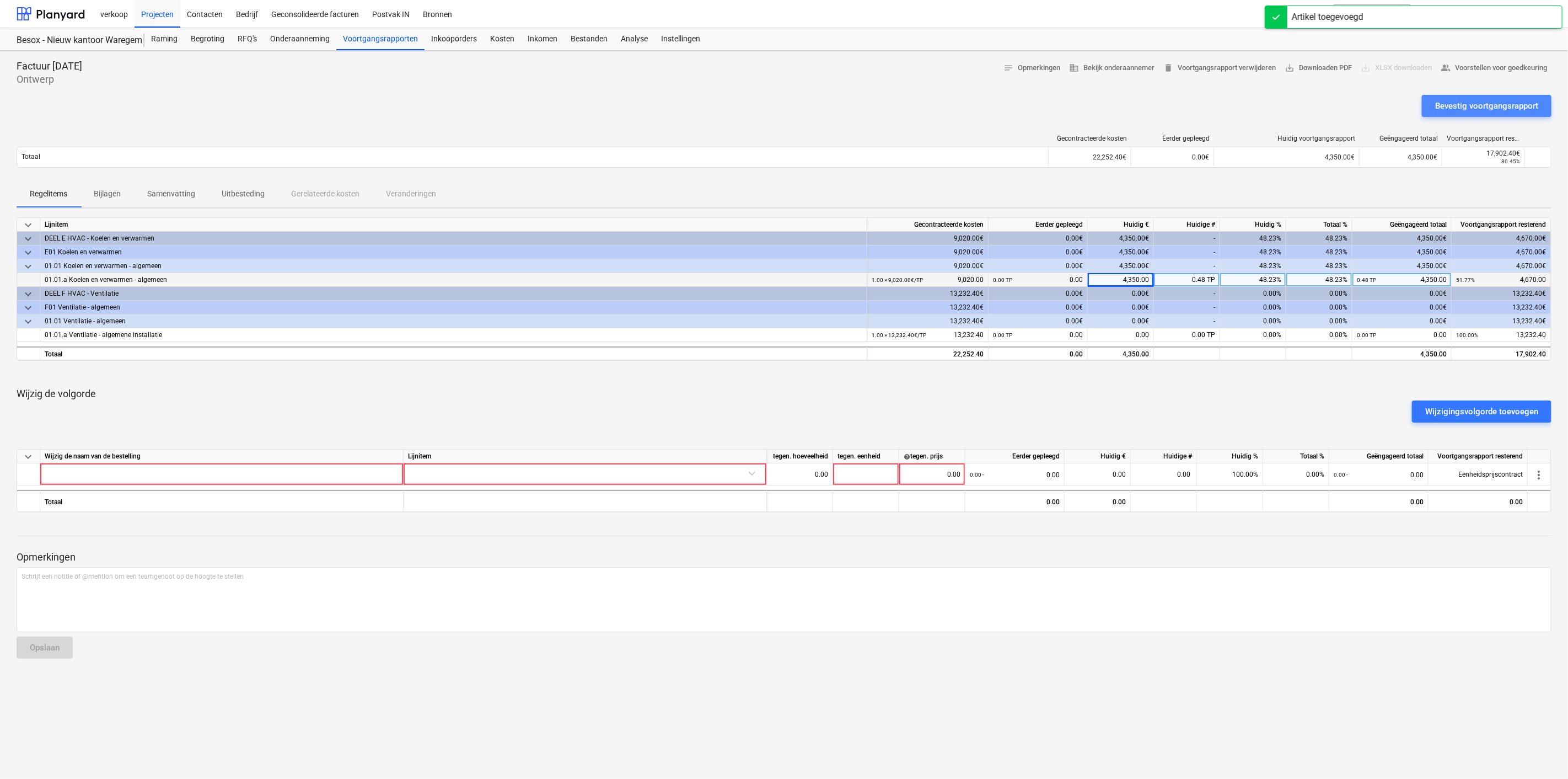
click at [1476, 105] on div "Bevestig voortgangsrapport" at bounding box center [1486, 106] width 103 height 15
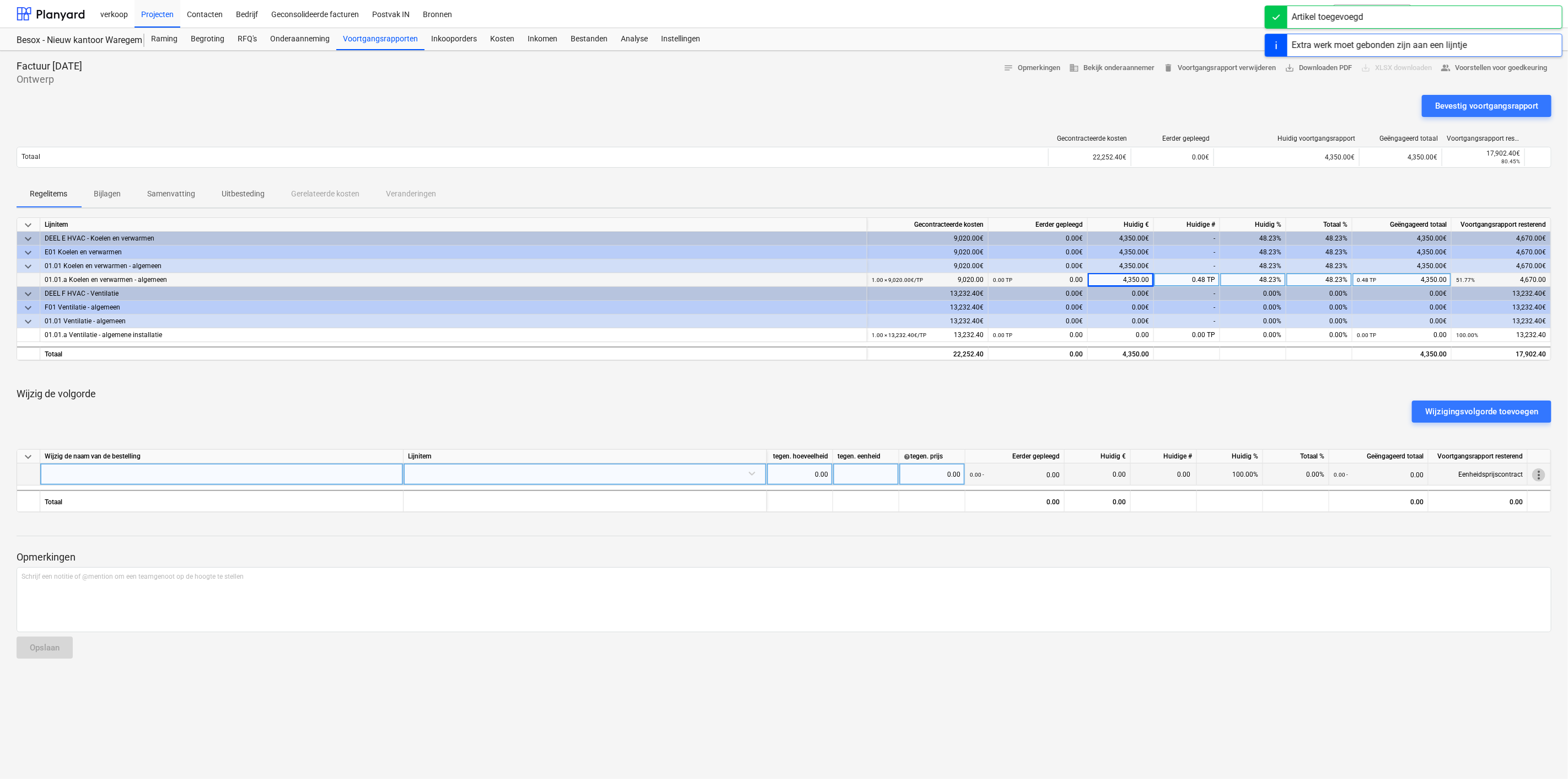
click at [1534, 471] on span "more_vert" at bounding box center [1539, 475] width 13 height 13
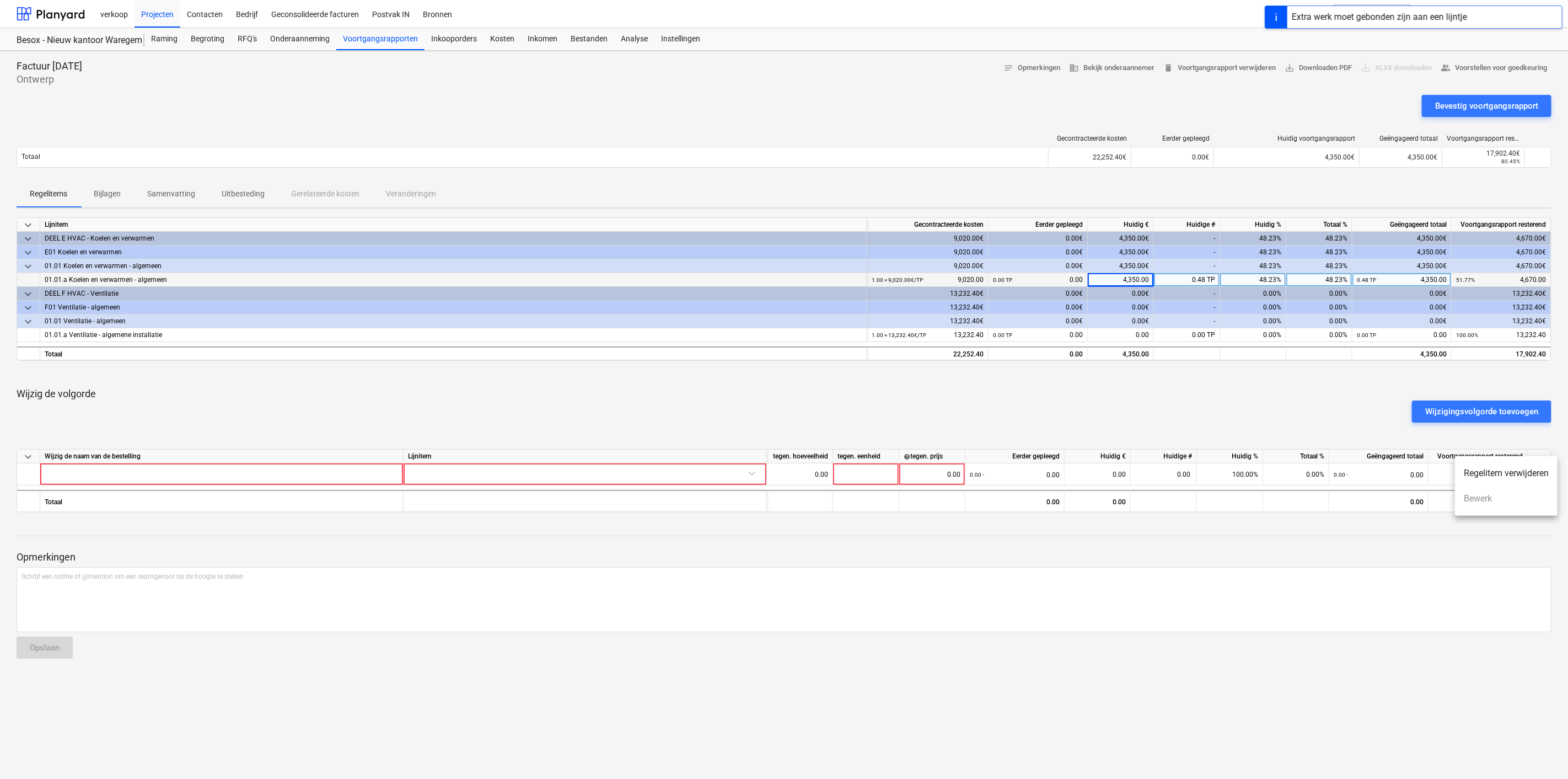
click at [1486, 474] on li "Regelitem verwijderen" at bounding box center [1506, 473] width 102 height 26
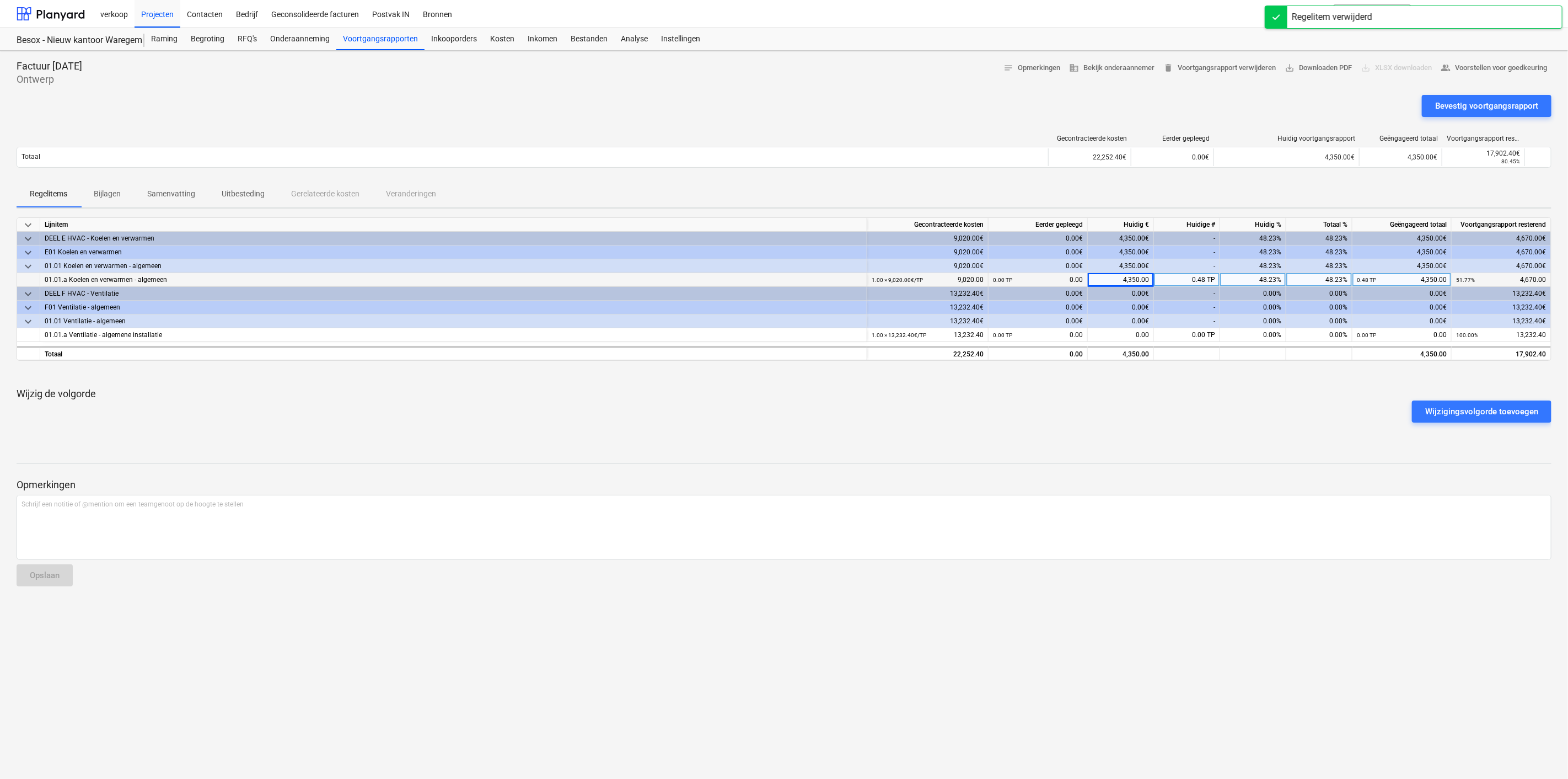
click at [307, 193] on div "Regelitems Bijlagen Samenvatting Uitbesteding Gerelateerde kosten Veranderingen" at bounding box center [784, 194] width 1535 height 26
click at [1485, 104] on div "Bevestig voortgangsrapport" at bounding box center [1486, 106] width 103 height 15
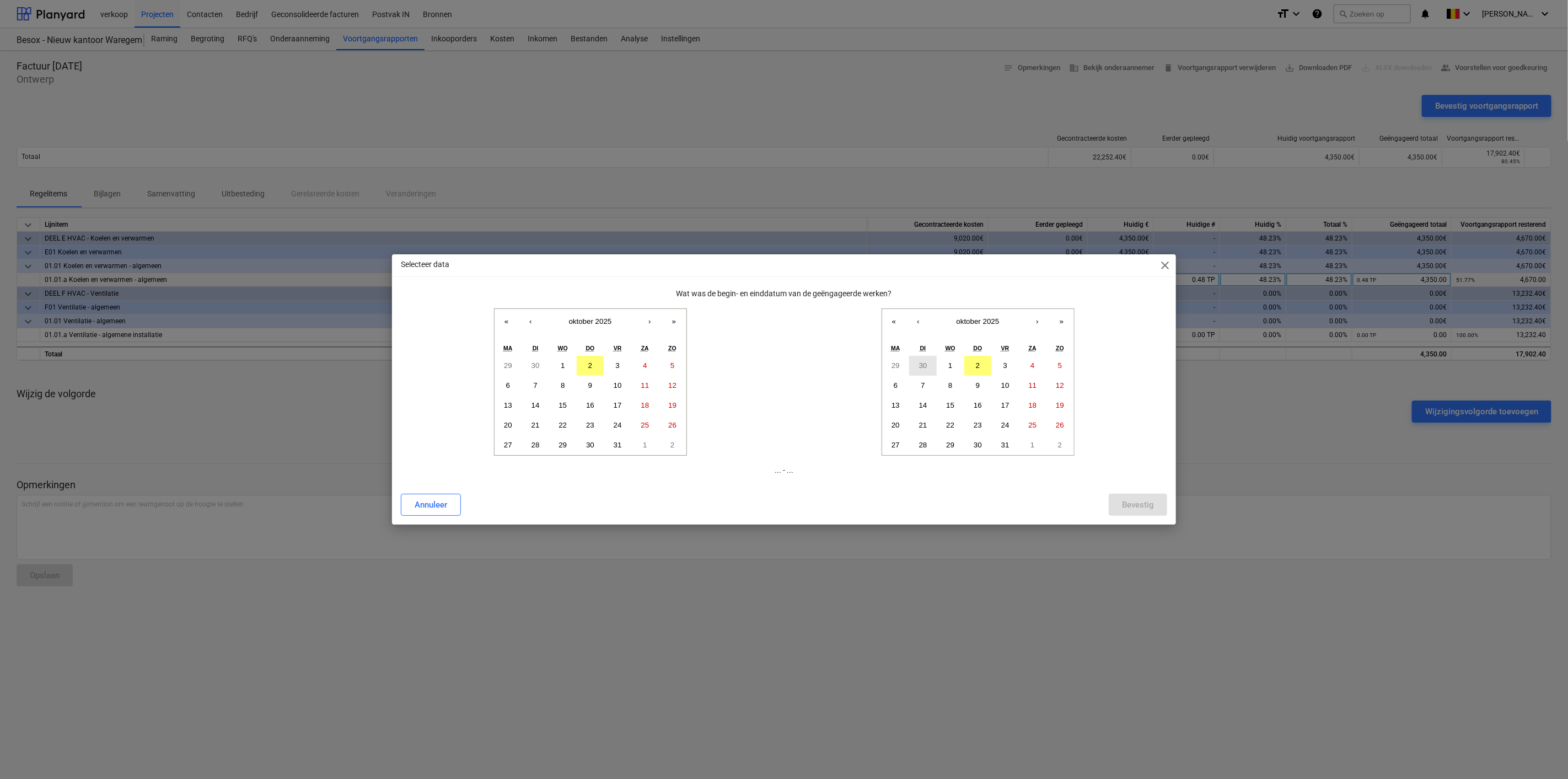
click at [924, 368] on abbr "30" at bounding box center [923, 365] width 9 height 9
click at [537, 366] on abbr "30" at bounding box center [536, 365] width 9 height 9
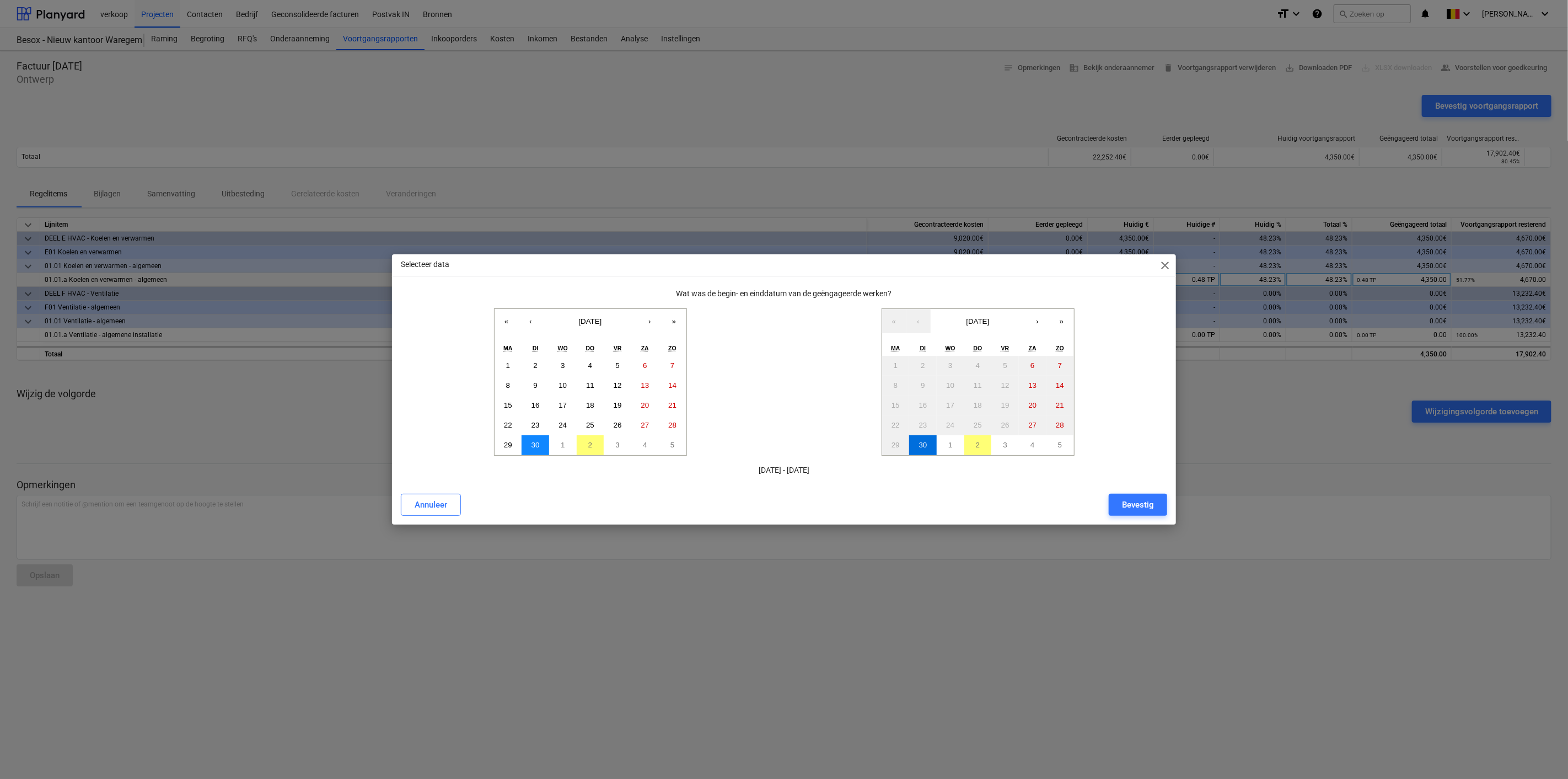
click at [537, 451] on button "30" at bounding box center [535, 445] width 27 height 20
click at [923, 444] on abbr "30" at bounding box center [923, 445] width 9 height 9
click at [1149, 505] on div "Bevestig" at bounding box center [1138, 505] width 32 height 15
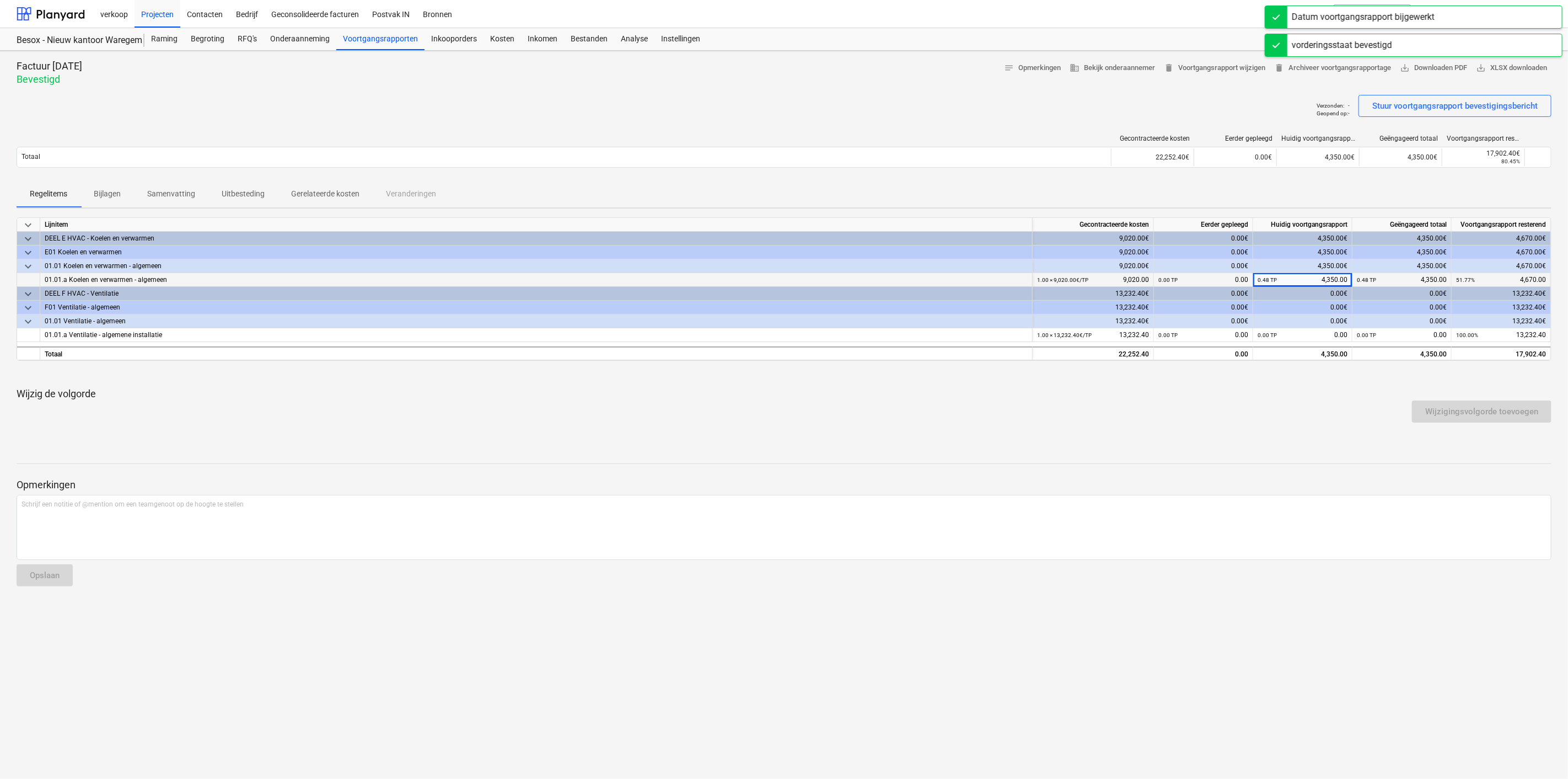
click at [329, 190] on p "Gerelateerde kosten" at bounding box center [325, 194] width 68 height 12
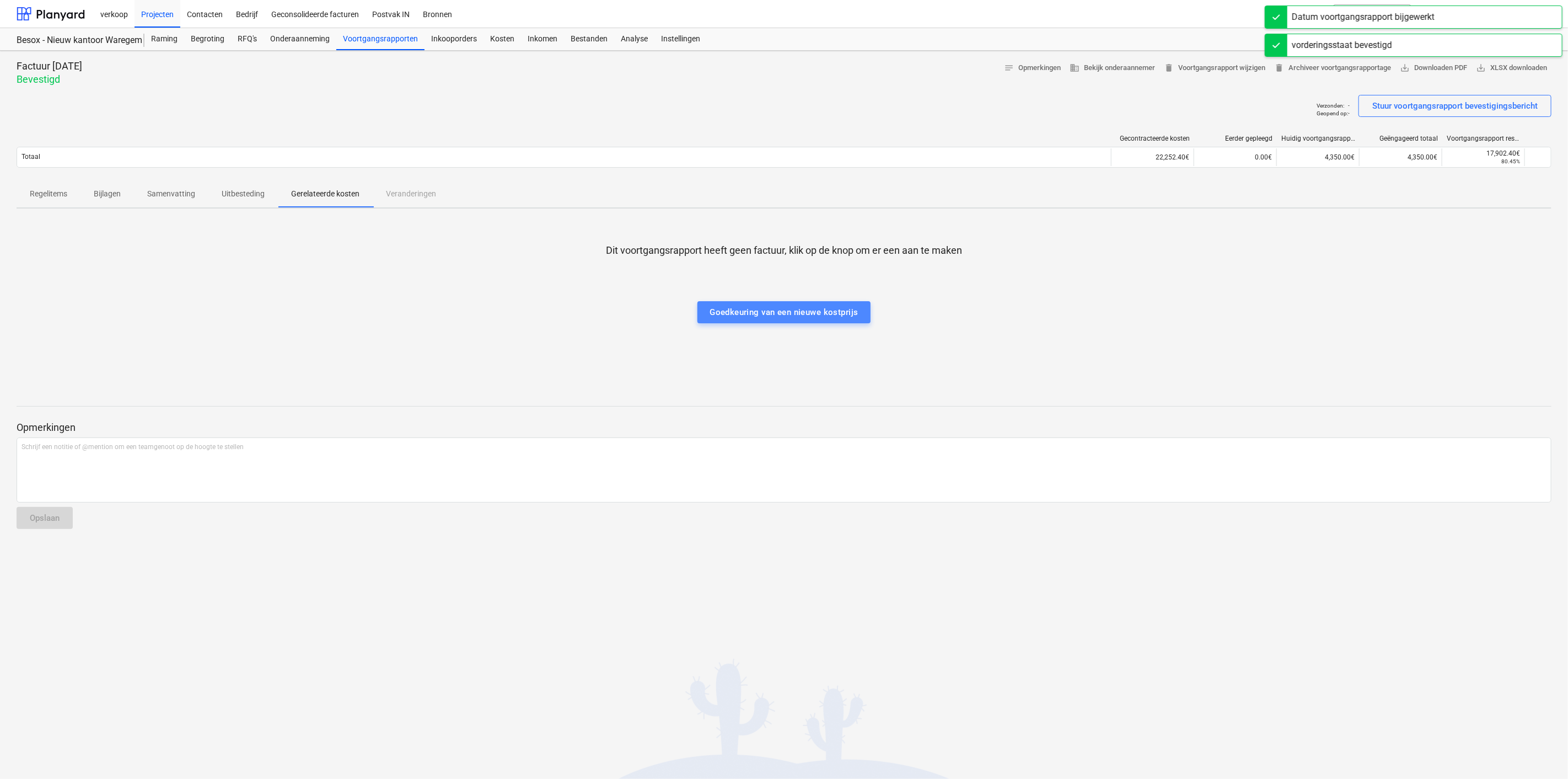
click at [828, 309] on div "Goedkeuring van een nieuwe kostprijs" at bounding box center [784, 312] width 149 height 15
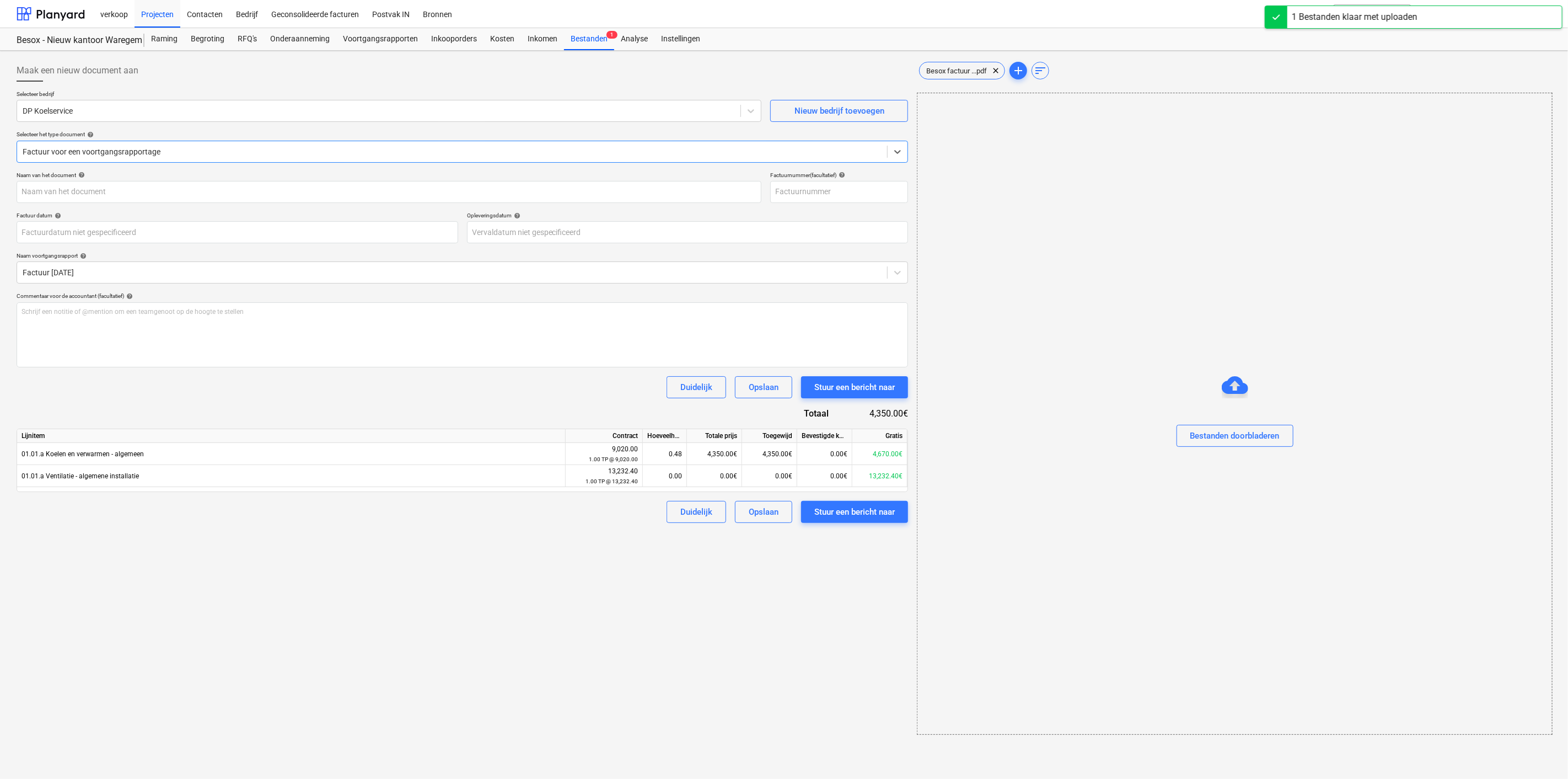
type input "Besox factuur ac waregem .pdf"
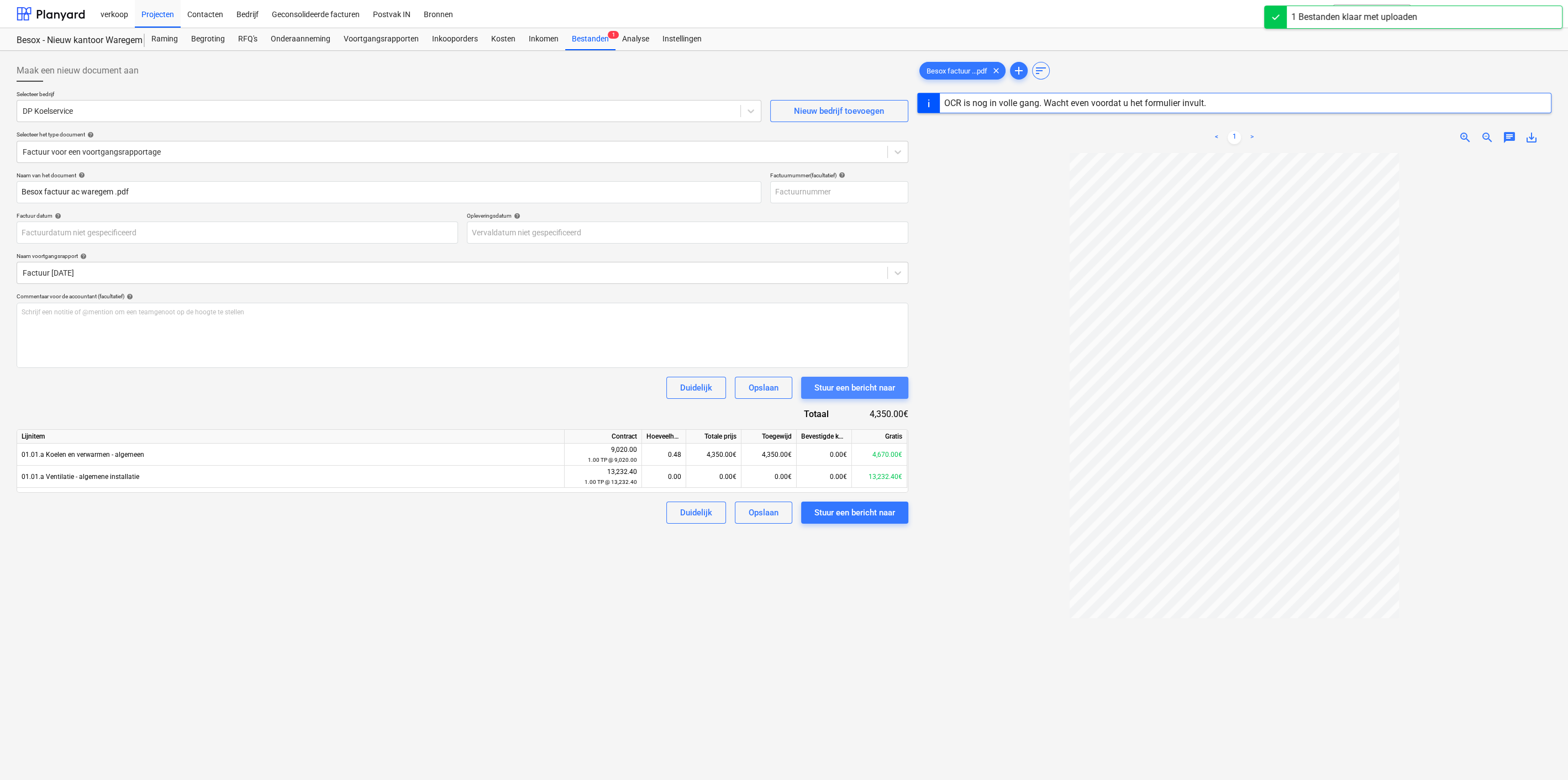
click at [883, 395] on button "Stuur een bericht naar" at bounding box center [854, 388] width 107 height 22
